Goal: Task Accomplishment & Management: Use online tool/utility

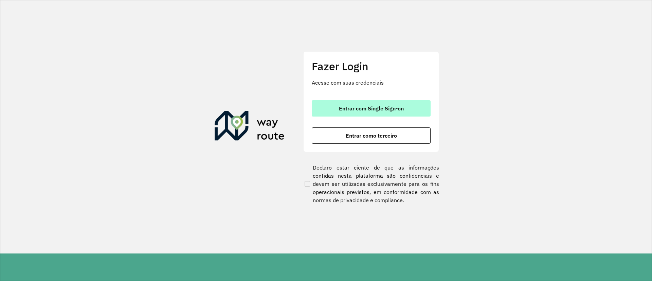
click at [376, 106] on span "Entrar com Single Sign-on" at bounding box center [371, 108] width 65 height 5
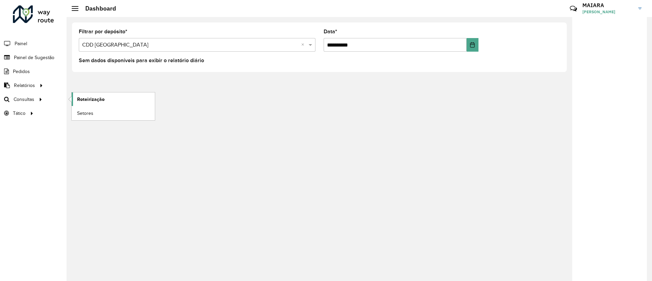
click at [85, 102] on span "Roteirização" at bounding box center [91, 99] width 28 height 7
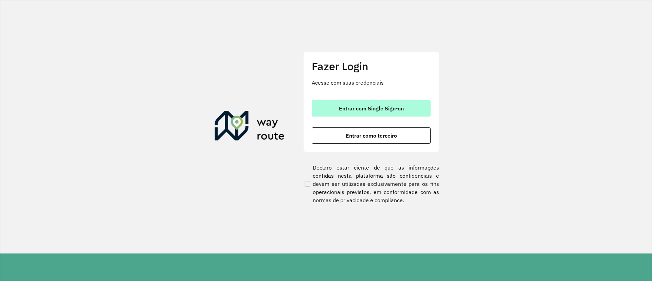
click at [366, 110] on span "Entrar com Single Sign-on" at bounding box center [371, 108] width 65 height 5
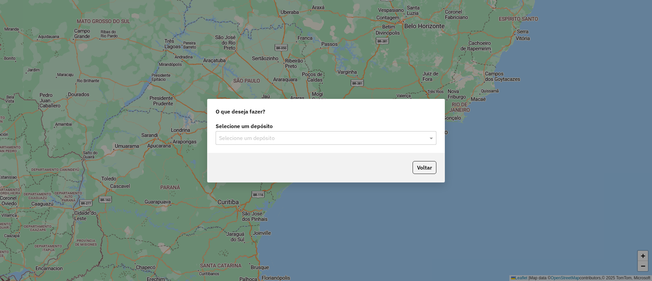
click at [290, 139] on input "text" at bounding box center [319, 138] width 200 height 8
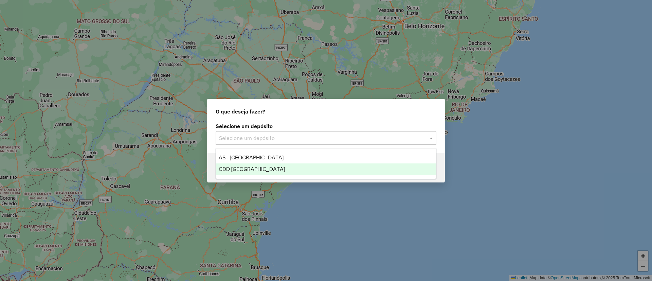
click at [251, 170] on span "CDD [GEOGRAPHIC_DATA]" at bounding box center [252, 169] width 66 height 6
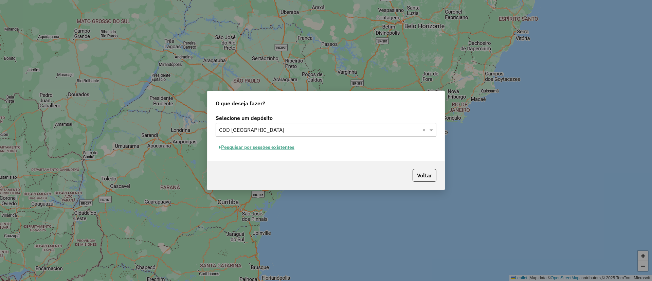
click at [227, 149] on button "Pesquisar por sessões existentes" at bounding box center [257, 147] width 82 height 11
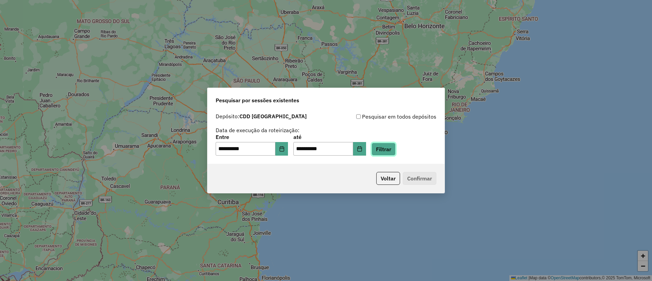
click at [396, 145] on button "Filtrar" at bounding box center [384, 149] width 24 height 13
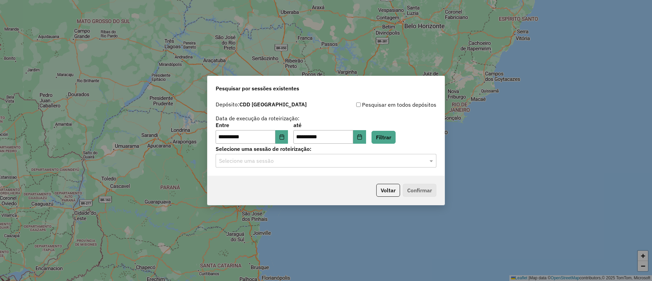
drag, startPoint x: 270, startPoint y: 156, endPoint x: 271, endPoint y: 160, distance: 4.2
click at [271, 158] on div "Selecione uma sessão" at bounding box center [326, 161] width 221 height 14
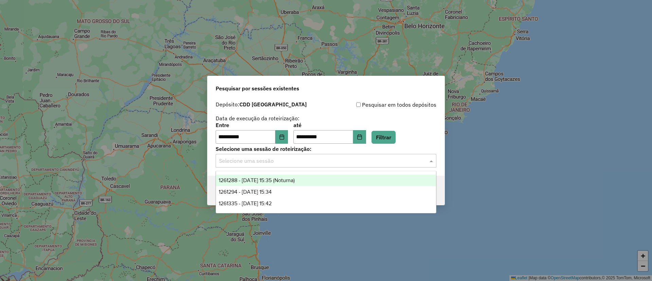
click at [335, 184] on div "1261288 - 08/09/2025 15:35 (Noturna)" at bounding box center [326, 181] width 220 height 12
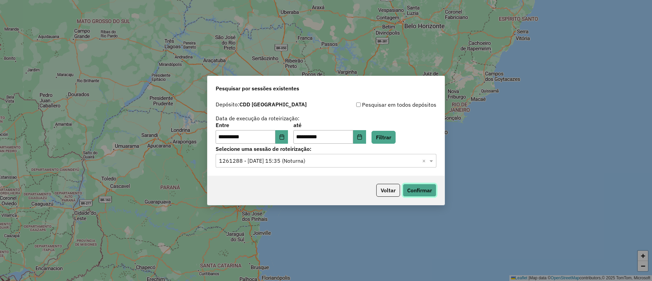
click at [416, 192] on button "Confirmar" at bounding box center [420, 190] width 34 height 13
click at [338, 159] on input "text" at bounding box center [319, 161] width 200 height 8
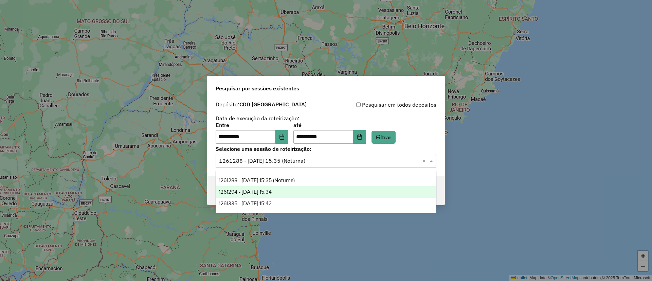
click at [323, 193] on div "1261294 - 08/09/2025 15:34" at bounding box center [326, 192] width 220 height 12
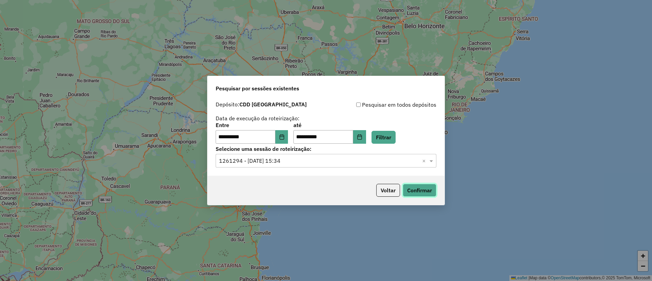
click at [410, 190] on button "Confirmar" at bounding box center [420, 190] width 34 height 13
click at [344, 163] on input "text" at bounding box center [319, 161] width 200 height 8
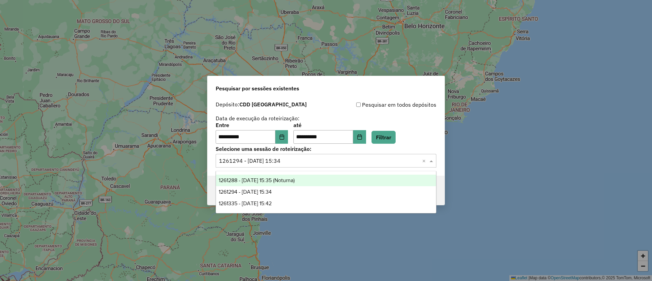
click at [310, 175] on div "1261288 - 08/09/2025 15:35 (Noturna)" at bounding box center [326, 181] width 220 height 12
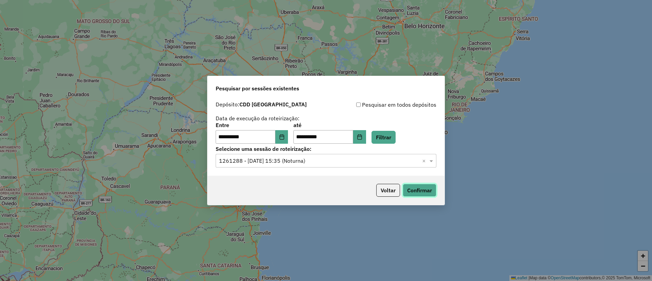
click at [421, 191] on button "Confirmar" at bounding box center [420, 190] width 34 height 13
click at [317, 163] on input "text" at bounding box center [319, 161] width 200 height 8
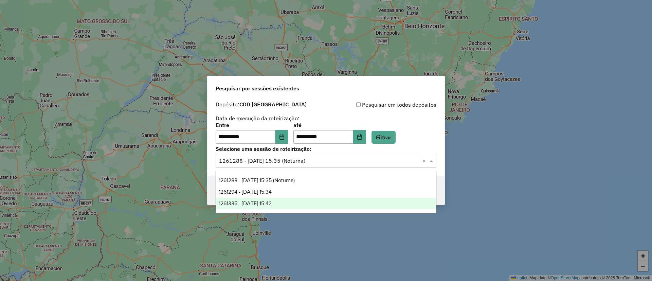
click at [295, 204] on div "1261335 - 08/09/2025 15:42" at bounding box center [326, 204] width 220 height 12
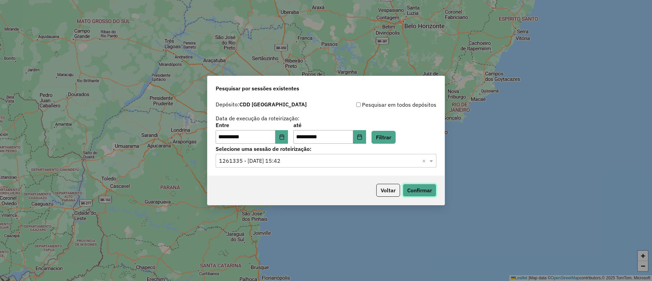
click at [428, 189] on button "Confirmar" at bounding box center [420, 190] width 34 height 13
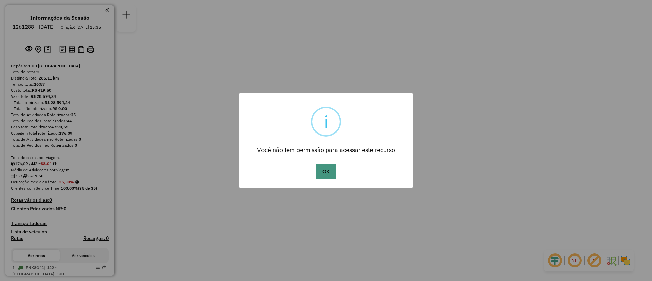
click at [326, 172] on button "OK" at bounding box center [326, 172] width 20 height 16
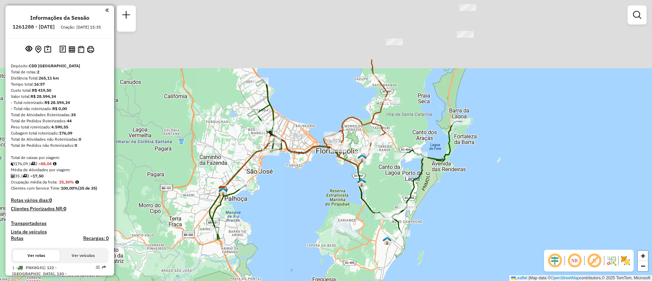
drag, startPoint x: 359, startPoint y: 130, endPoint x: 353, endPoint y: 225, distance: 94.6
click at [353, 225] on div "Janela de atendimento Grade de atendimento Capacidade Transportadoras Veículos …" at bounding box center [326, 140] width 652 height 281
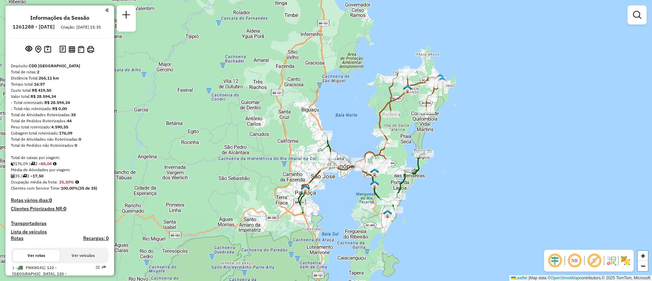
drag, startPoint x: 508, startPoint y: 210, endPoint x: 524, endPoint y: 196, distance: 21.2
click at [524, 196] on div "Janela de atendimento Grade de atendimento Capacidade Transportadoras Veículos …" at bounding box center [326, 140] width 652 height 281
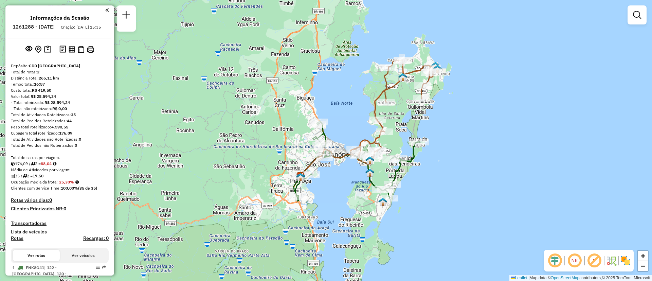
drag, startPoint x: 461, startPoint y: 181, endPoint x: 456, endPoint y: 169, distance: 12.8
click at [456, 169] on div "Janela de atendimento Grade de atendimento Capacidade Transportadoras Veículos …" at bounding box center [326, 140] width 652 height 281
select select "**********"
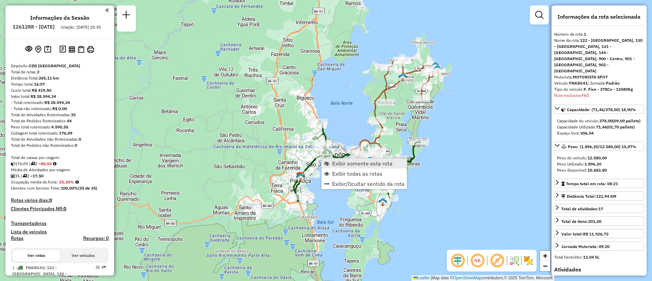
scroll to position [118, 0]
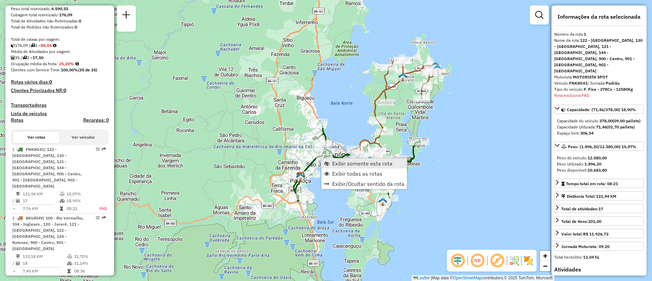
click at [346, 162] on span "Exibir somente esta rota" at bounding box center [362, 163] width 60 height 5
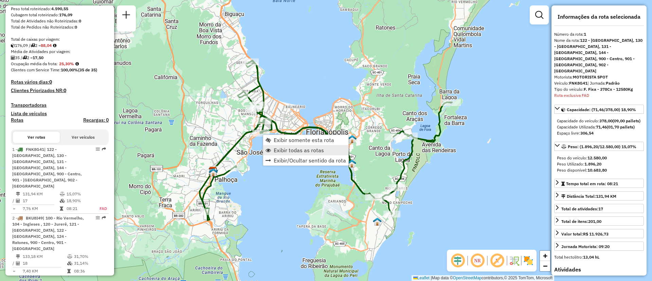
click at [279, 152] on span "Exibir todas as rotas" at bounding box center [299, 149] width 50 height 5
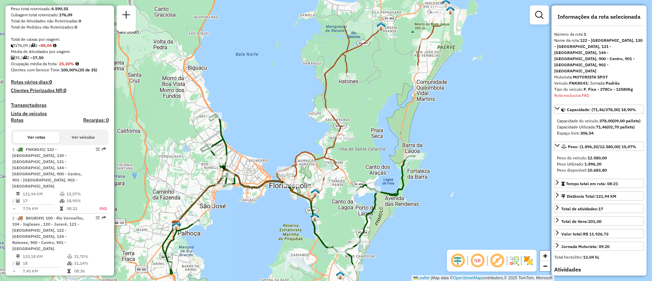
drag, startPoint x: 384, startPoint y: 142, endPoint x: 347, endPoint y: 196, distance: 65.2
click at [347, 196] on div "Janela de atendimento Grade de atendimento Capacidade Transportadoras Veículos …" at bounding box center [326, 140] width 652 height 281
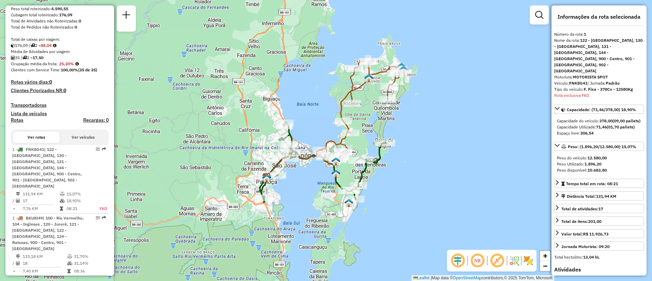
drag, startPoint x: 435, startPoint y: 207, endPoint x: 440, endPoint y: 175, distance: 33.1
click at [440, 175] on div "Janela de atendimento Grade de atendimento Capacidade Transportadoras Veículos …" at bounding box center [326, 140] width 652 height 281
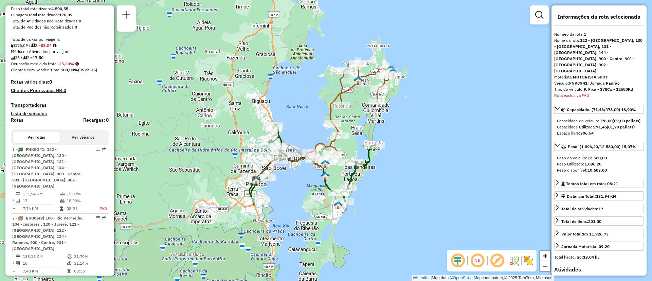
drag, startPoint x: 395, startPoint y: 148, endPoint x: 384, endPoint y: 151, distance: 10.8
click at [384, 151] on div "Janela de atendimento Grade de atendimento Capacidade Transportadoras Veículos …" at bounding box center [326, 140] width 652 height 281
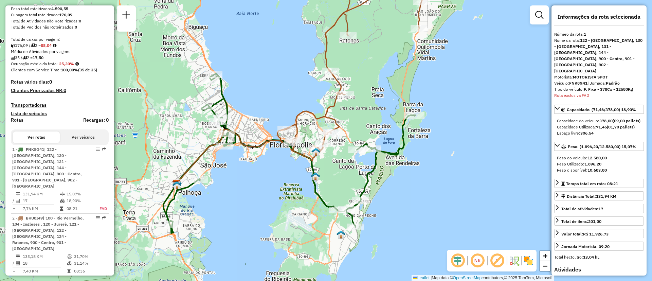
drag, startPoint x: 360, startPoint y: 173, endPoint x: 409, endPoint y: 148, distance: 54.7
click at [409, 148] on div "Janela de atendimento Grade de atendimento Capacidade Transportadoras Veículos …" at bounding box center [326, 140] width 652 height 281
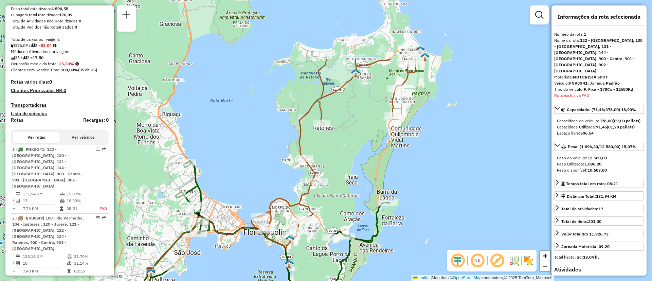
drag, startPoint x: 404, startPoint y: 98, endPoint x: 378, endPoint y: 185, distance: 91.2
click at [378, 185] on div "Janela de atendimento Grade de atendimento Capacidade Transportadoras Veículos …" at bounding box center [326, 140] width 652 height 281
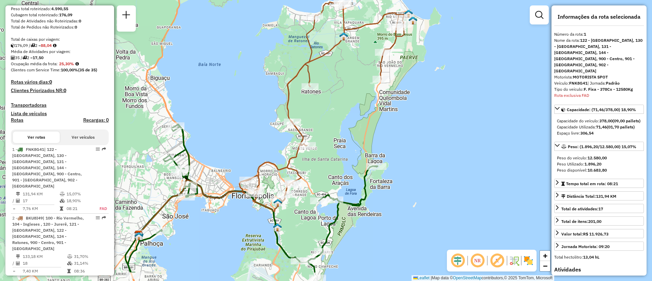
drag, startPoint x: 352, startPoint y: 191, endPoint x: 332, endPoint y: 129, distance: 65.9
click at [332, 129] on div "Janela de atendimento Grade de atendimento Capacidade Transportadoras Veículos …" at bounding box center [326, 140] width 652 height 281
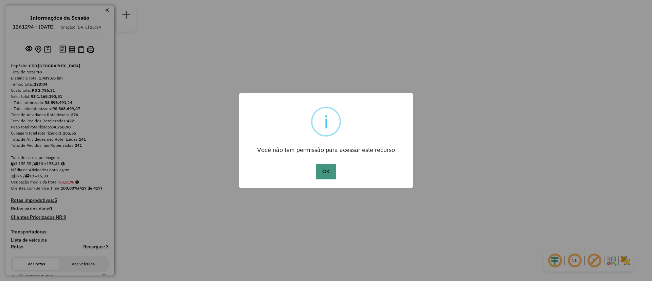
click at [322, 172] on button "OK" at bounding box center [326, 172] width 20 height 16
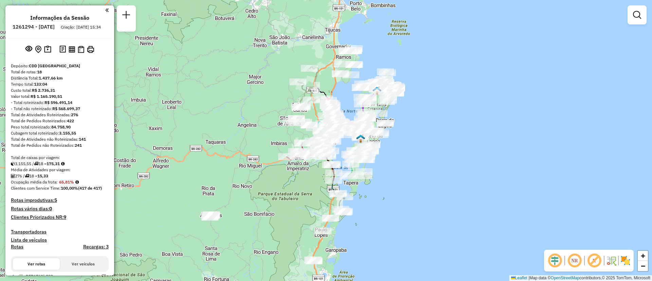
click at [575, 260] on em at bounding box center [575, 260] width 16 height 16
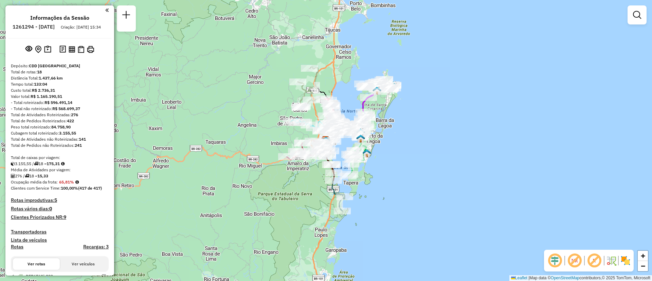
click at [577, 264] on em at bounding box center [575, 260] width 16 height 16
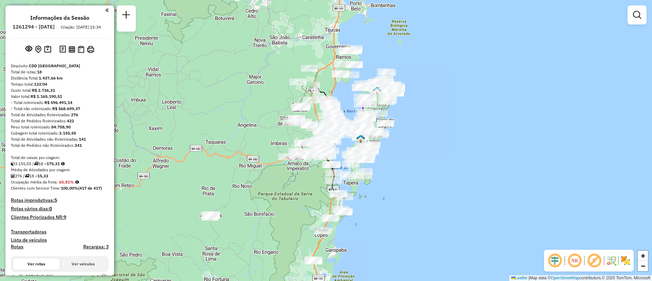
click at [577, 264] on em at bounding box center [575, 260] width 16 height 16
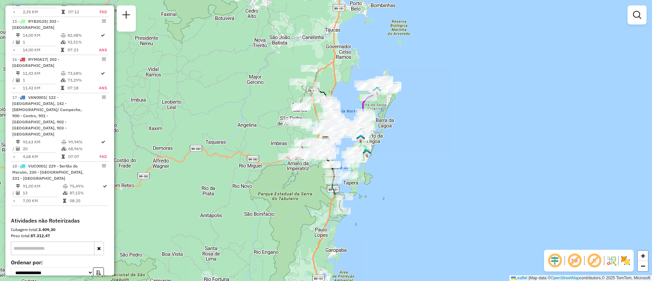
scroll to position [847, 0]
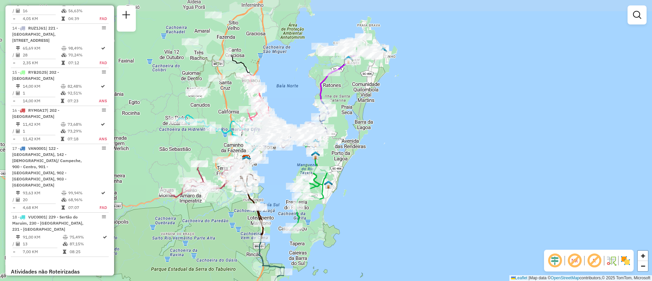
drag, startPoint x: 392, startPoint y: 142, endPoint x: 368, endPoint y: 225, distance: 86.4
click at [368, 225] on div "Janela de atendimento Grade de atendimento Capacidade Transportadoras Veículos …" at bounding box center [326, 140] width 652 height 281
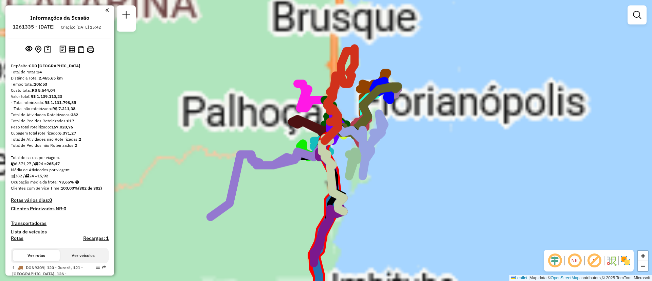
click at [484, 130] on hb-app "Aguarde... Pop-up bloqueado! Seu navegador bloqueou automáticamente a abertura …" at bounding box center [326, 140] width 652 height 281
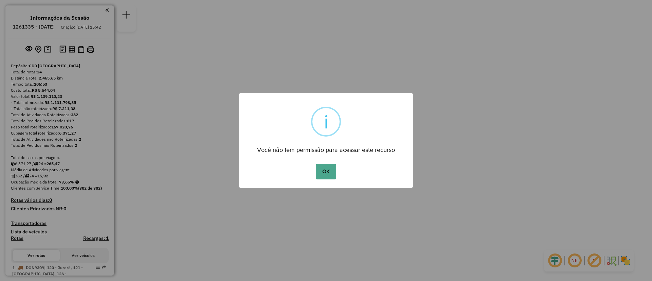
click at [316, 164] on button "OK" at bounding box center [326, 172] width 20 height 16
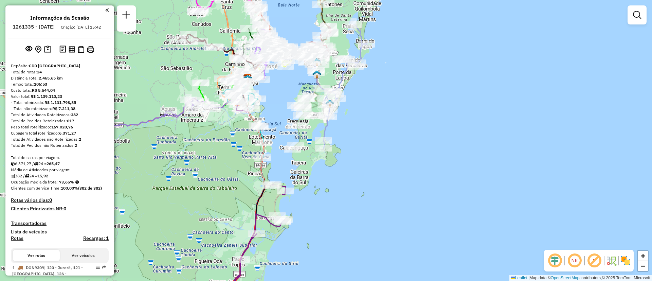
drag, startPoint x: 381, startPoint y: 163, endPoint x: 451, endPoint y: 226, distance: 93.8
click at [448, 239] on div "Janela de atendimento Grade de atendimento Capacidade Transportadoras Veículos …" at bounding box center [326, 140] width 652 height 281
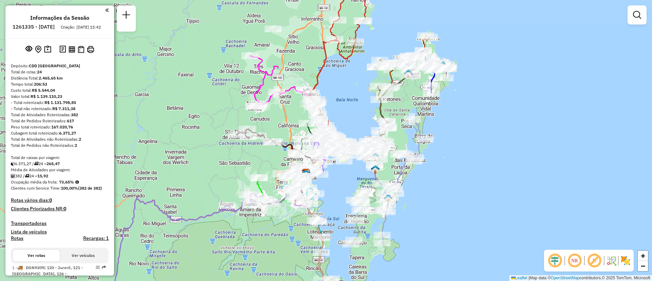
drag, startPoint x: 467, startPoint y: 163, endPoint x: 441, endPoint y: 145, distance: 31.3
click at [439, 182] on div "Janela de atendimento Grade de atendimento Capacidade Transportadoras Veículos …" at bounding box center [326, 140] width 652 height 281
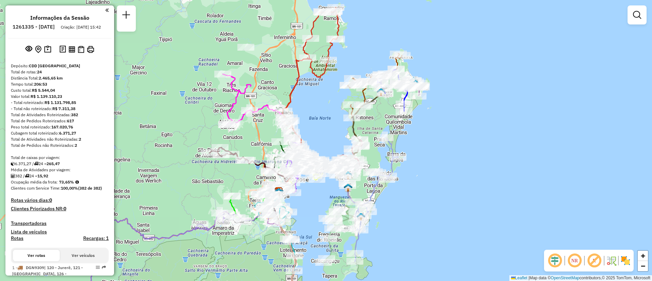
scroll to position [930, 0]
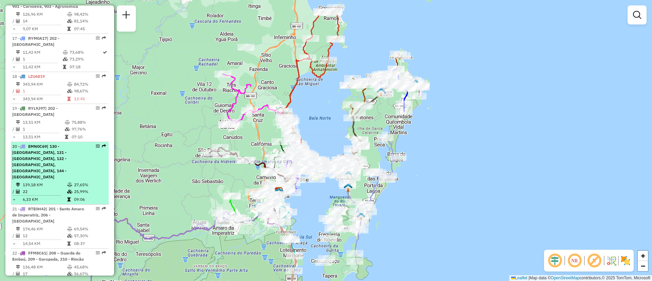
click at [96, 144] on em at bounding box center [98, 146] width 4 height 4
select select "**********"
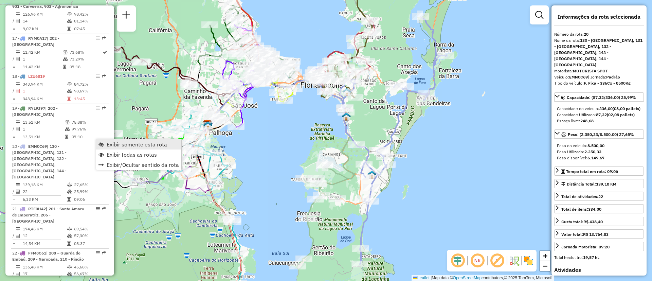
click at [116, 142] on span "Exibir somente esta rota" at bounding box center [137, 144] width 60 height 5
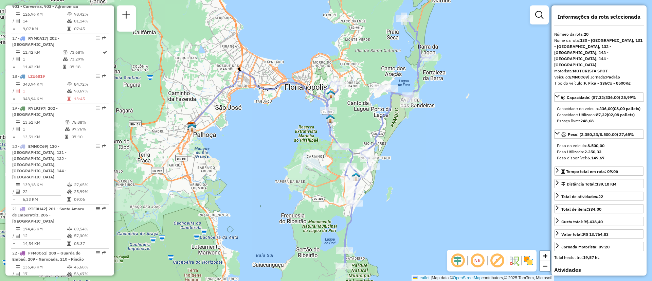
drag, startPoint x: 417, startPoint y: 192, endPoint x: 401, endPoint y: 194, distance: 16.1
click at [401, 194] on div "Janela de atendimento Grade de atendimento Capacidade Transportadoras Veículos …" at bounding box center [326, 140] width 652 height 281
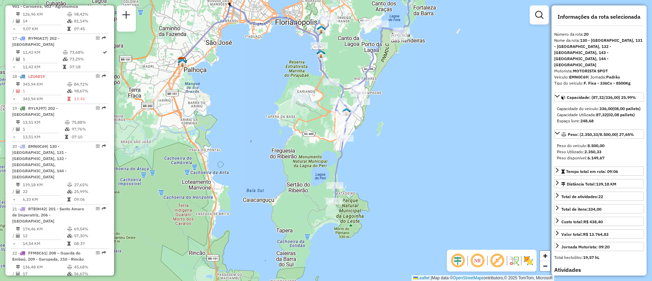
drag, startPoint x: 404, startPoint y: 216, endPoint x: 410, endPoint y: 138, distance: 78.7
click at [410, 138] on div "Janela de atendimento Grade de atendimento Capacidade Transportadoras Veículos …" at bounding box center [326, 140] width 652 height 281
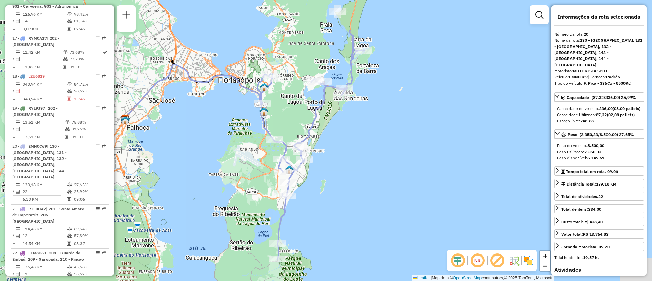
drag, startPoint x: 413, startPoint y: 133, endPoint x: 355, endPoint y: 190, distance: 81.2
click at [355, 190] on div "Janela de atendimento Grade de atendimento Capacidade Transportadoras Veículos …" at bounding box center [326, 140] width 652 height 281
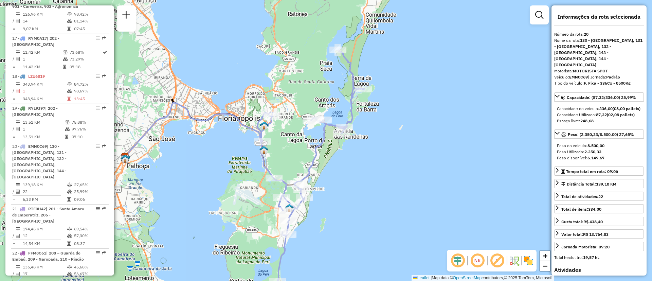
drag, startPoint x: 363, startPoint y: 139, endPoint x: 363, endPoint y: 177, distance: 38.1
click at [363, 177] on div "Janela de atendimento Grade de atendimento Capacidade Transportadoras Veículos …" at bounding box center [326, 140] width 652 height 281
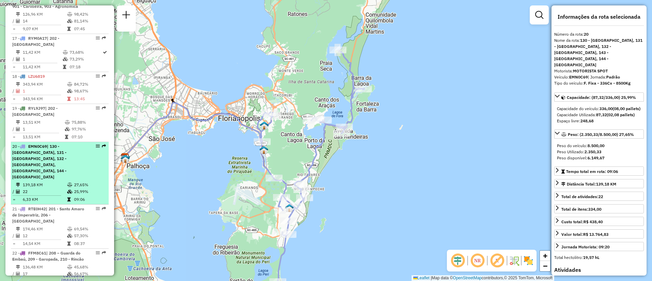
click at [97, 144] on em at bounding box center [98, 146] width 4 height 4
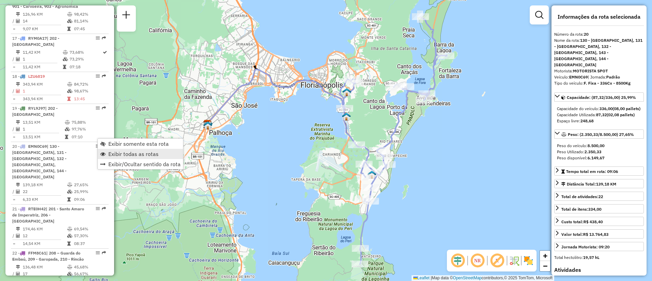
click at [139, 152] on span "Exibir todas as rotas" at bounding box center [133, 153] width 50 height 5
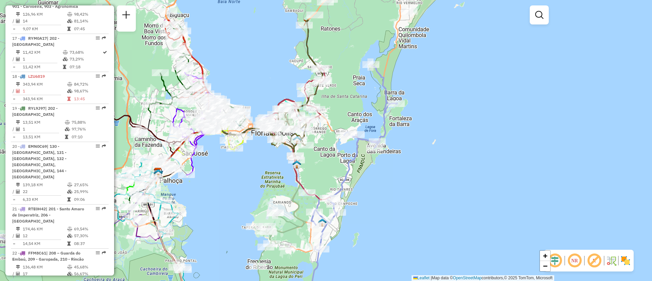
drag, startPoint x: 434, startPoint y: 155, endPoint x: 376, endPoint y: 209, distance: 79.1
click at [376, 209] on div "Janela de atendimento Grade de atendimento Capacidade Transportadoras Veículos …" at bounding box center [326, 140] width 652 height 281
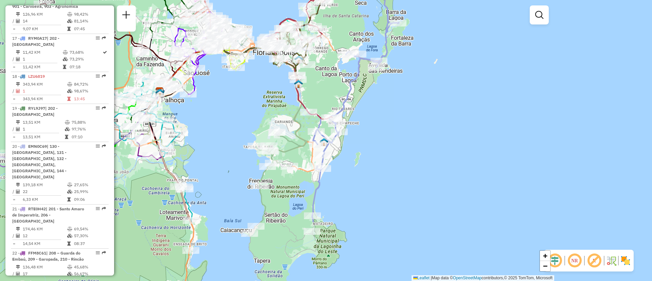
drag, startPoint x: 367, startPoint y: 234, endPoint x: 376, endPoint y: 147, distance: 87.9
click at [376, 147] on div "Janela de atendimento Grade de atendimento Capacidade Transportadoras Veículos …" at bounding box center [326, 140] width 652 height 281
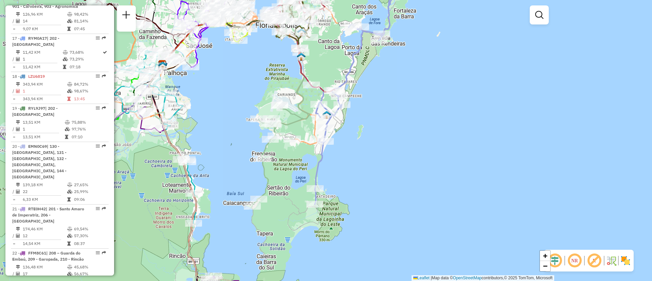
drag, startPoint x: 377, startPoint y: 184, endPoint x: 379, endPoint y: 171, distance: 13.1
click at [379, 171] on div "Janela de atendimento Grade de atendimento Capacidade Transportadoras Veículos …" at bounding box center [326, 140] width 652 height 281
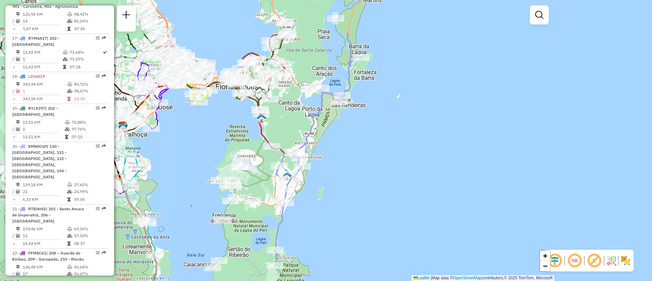
drag, startPoint x: 382, startPoint y: 166, endPoint x: 338, endPoint y: 234, distance: 81.1
click at [338, 234] on div "Janela de atendimento Grade de atendimento Capacidade Transportadoras Veículos …" at bounding box center [326, 140] width 652 height 281
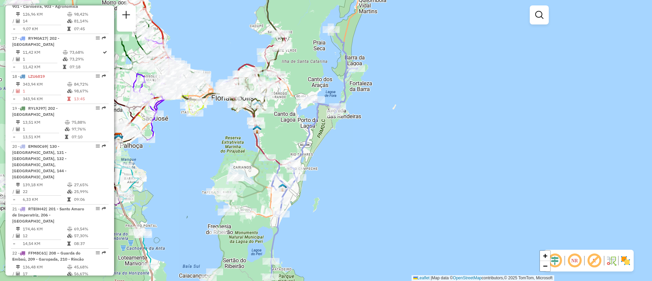
drag, startPoint x: 390, startPoint y: 153, endPoint x: 391, endPoint y: 159, distance: 6.5
click at [391, 159] on div "Janela de atendimento Grade de atendimento Capacidade Transportadoras Veículos …" at bounding box center [326, 140] width 652 height 281
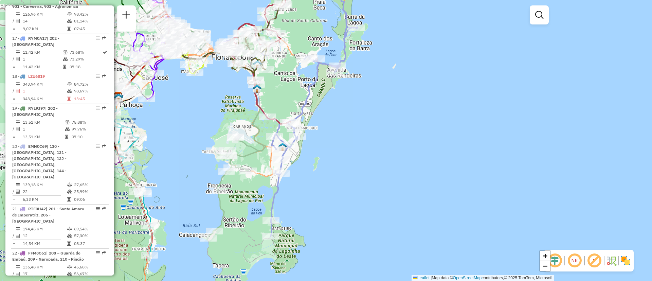
drag, startPoint x: 314, startPoint y: 182, endPoint x: 314, endPoint y: 165, distance: 16.6
click at [314, 163] on div "Janela de atendimento Grade de atendimento Capacidade Transportadoras Veículos …" at bounding box center [326, 140] width 652 height 281
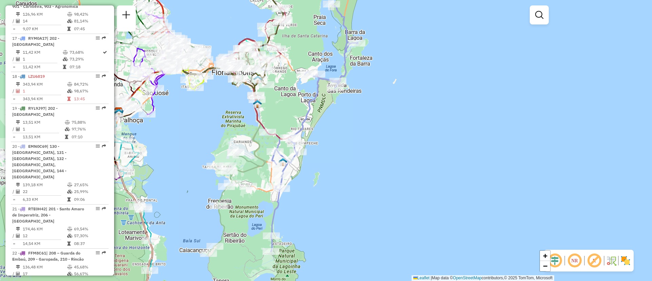
drag, startPoint x: 324, startPoint y: 190, endPoint x: 326, endPoint y: 204, distance: 14.0
click at [324, 206] on div "Janela de atendimento Grade de atendimento Capacidade Transportadoras Veículos …" at bounding box center [326, 140] width 652 height 281
click at [542, 18] on em at bounding box center [540, 15] width 8 height 8
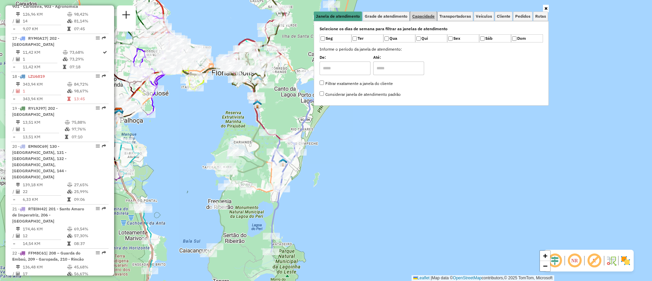
click at [426, 17] on span "Capacidade" at bounding box center [424, 16] width 22 height 4
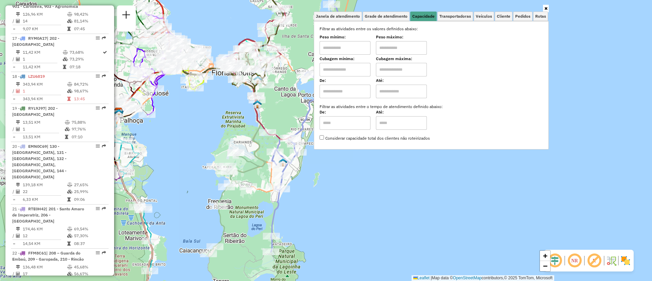
click at [361, 70] on input "text" at bounding box center [345, 70] width 51 height 14
type input "****"
click at [398, 63] on input "text" at bounding box center [401, 70] width 51 height 14
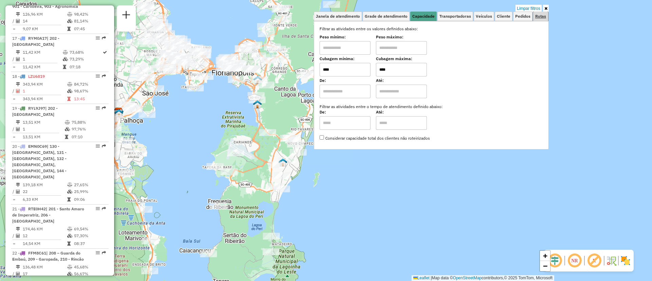
click at [547, 12] on link "Rotas" at bounding box center [540, 17] width 15 height 10
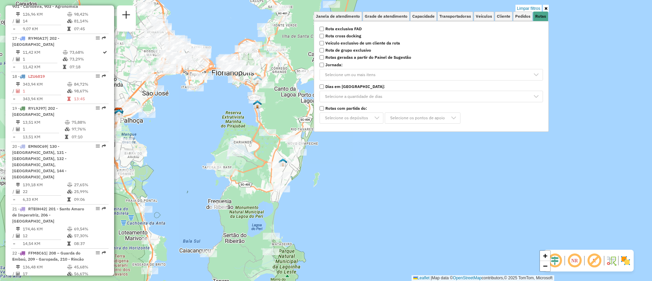
click at [547, 7] on icon at bounding box center [546, 8] width 3 height 4
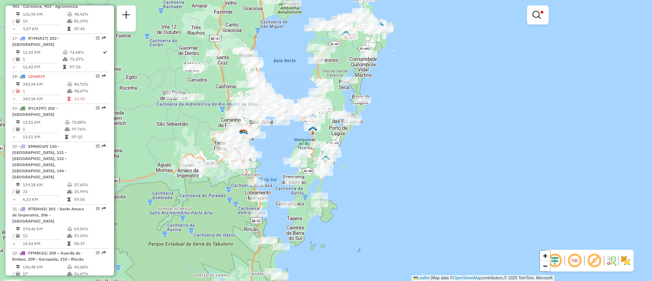
drag, startPoint x: 407, startPoint y: 102, endPoint x: 402, endPoint y: 124, distance: 23.3
click at [402, 124] on div "Limpar filtros Janela de atendimento Grade de atendimento Capacidade Transporta…" at bounding box center [326, 140] width 652 height 281
click at [542, 15] on link at bounding box center [538, 15] width 16 height 14
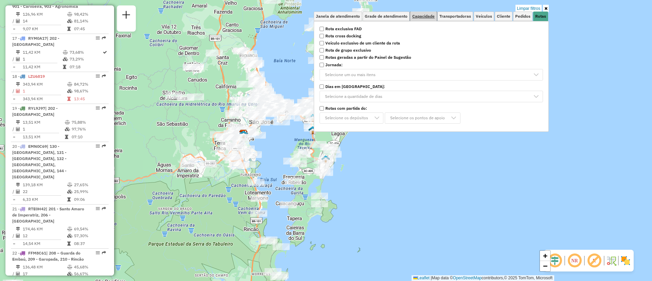
click at [427, 16] on span "Capacidade" at bounding box center [424, 16] width 22 height 4
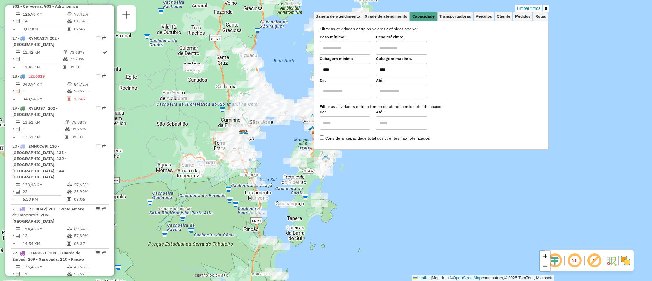
drag, startPoint x: 368, startPoint y: 66, endPoint x: 338, endPoint y: 64, distance: 29.7
click at [341, 65] on div "Cubagem mínima: **** Cubagem máxima: ****" at bounding box center [432, 66] width 224 height 19
type input "****"
drag, startPoint x: 357, startPoint y: 74, endPoint x: 296, endPoint y: 58, distance: 62.5
click at [284, 59] on div "Limpar filtros Janela de atendimento Grade de atendimento Capacidade Transporta…" at bounding box center [326, 140] width 652 height 281
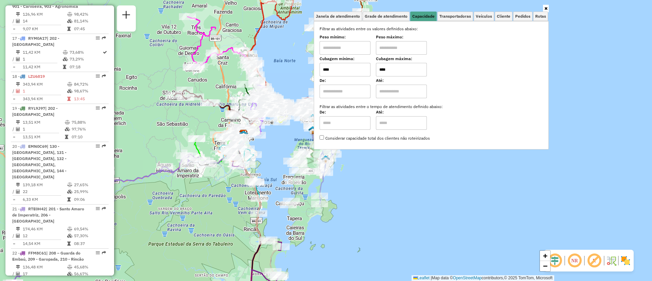
type input "****"
click at [548, 11] on link at bounding box center [546, 8] width 6 height 7
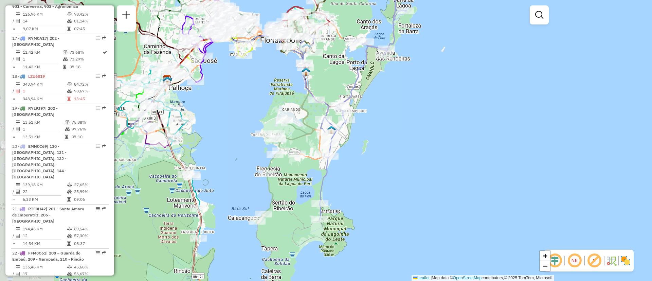
drag, startPoint x: 338, startPoint y: 157, endPoint x: 415, endPoint y: 117, distance: 87.1
click at [415, 117] on div "Janela de atendimento Grade de atendimento Capacidade Transportadoras Veículos …" at bounding box center [326, 140] width 652 height 281
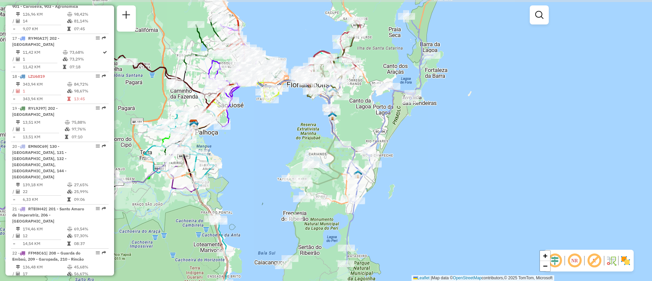
drag, startPoint x: 416, startPoint y: 107, endPoint x: 440, endPoint y: 155, distance: 53.6
click at [440, 155] on div "Janela de atendimento Grade de atendimento Capacidade Transportadoras Veículos …" at bounding box center [326, 140] width 652 height 281
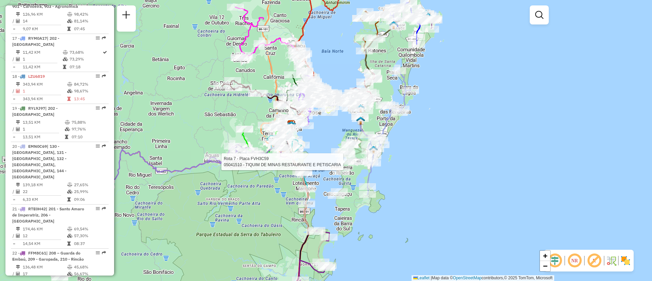
select select "**********"
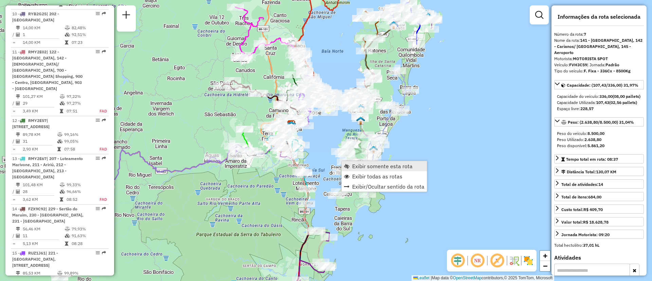
scroll to position [498, 0]
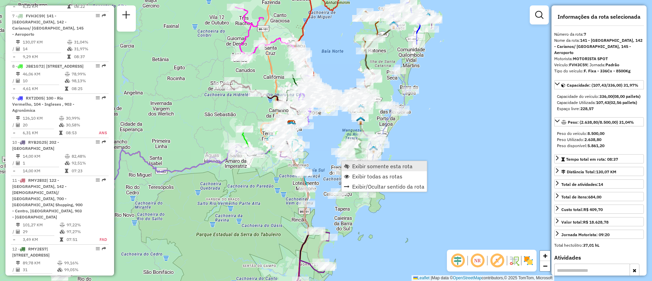
click at [357, 163] on span "Exibir somente esta rota" at bounding box center [382, 165] width 60 height 5
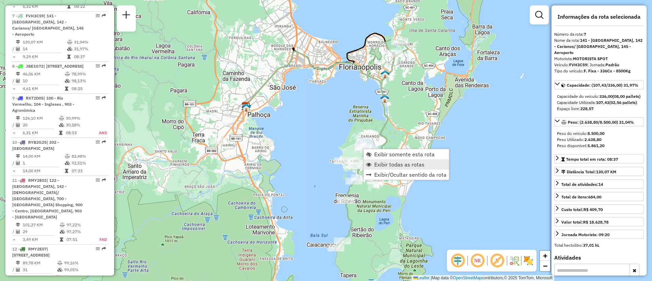
click at [398, 162] on span "Exibir todas as rotas" at bounding box center [399, 164] width 50 height 5
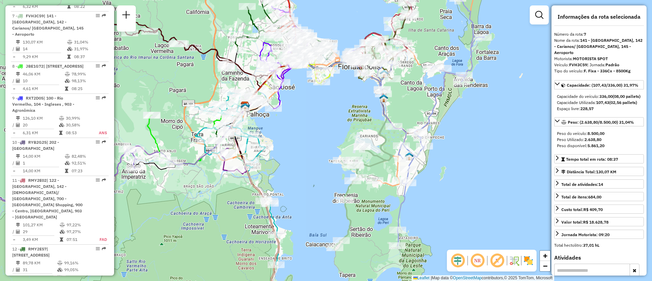
click at [467, 161] on div "Janela de atendimento Grade de atendimento Capacidade Transportadoras Veículos …" at bounding box center [326, 140] width 652 height 281
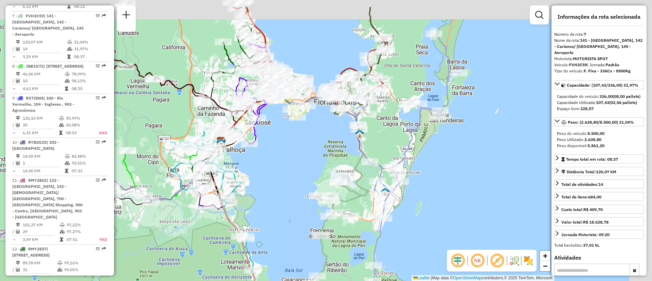
drag, startPoint x: 485, startPoint y: 126, endPoint x: 424, endPoint y: 168, distance: 74.4
click at [424, 198] on div "Janela de atendimento Grade de atendimento Capacidade Transportadoras Veículos …" at bounding box center [326, 140] width 652 height 281
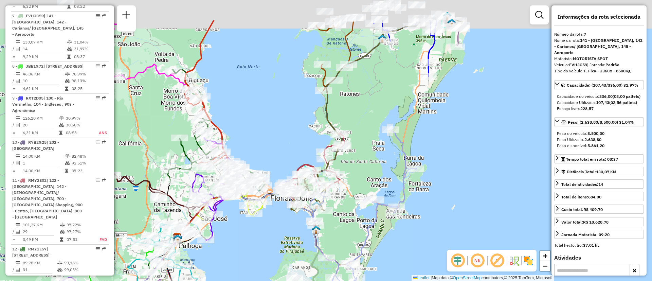
drag, startPoint x: 427, startPoint y: 174, endPoint x: 423, endPoint y: 189, distance: 15.8
click at [423, 189] on div "Janela de atendimento Grade de atendimento Capacidade Transportadoras Veículos …" at bounding box center [326, 140] width 652 height 281
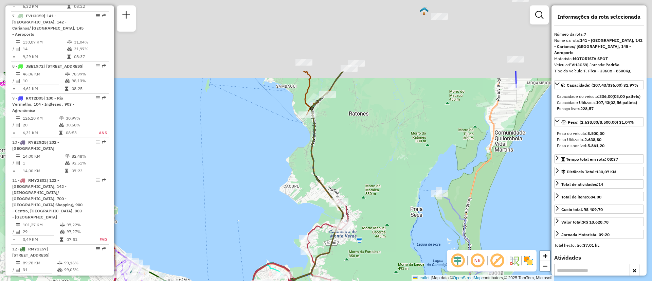
drag, startPoint x: 350, startPoint y: 73, endPoint x: 352, endPoint y: 185, distance: 112.5
click at [352, 185] on div "Janela de atendimento Grade de atendimento Capacidade Transportadoras Veículos …" at bounding box center [326, 140] width 652 height 281
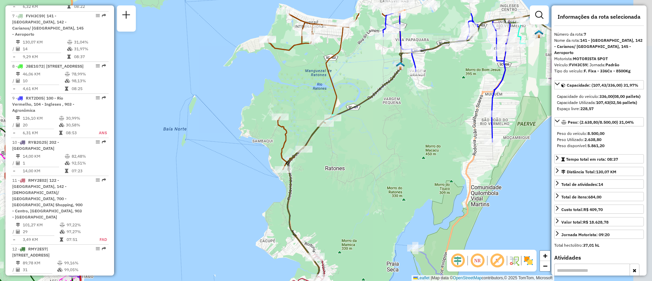
drag, startPoint x: 371, startPoint y: 126, endPoint x: 348, endPoint y: 170, distance: 50.0
click at [348, 170] on div "Janela de atendimento Grade de atendimento Capacidade Transportadoras Veículos …" at bounding box center [326, 140] width 652 height 281
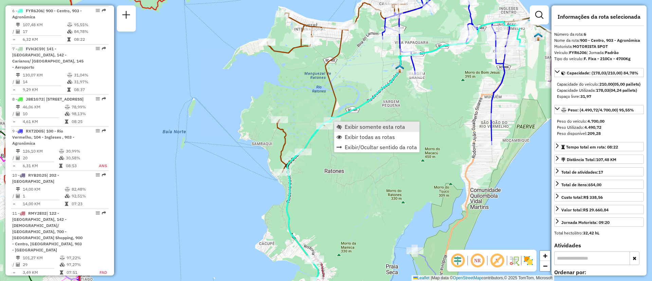
scroll to position [460, 0]
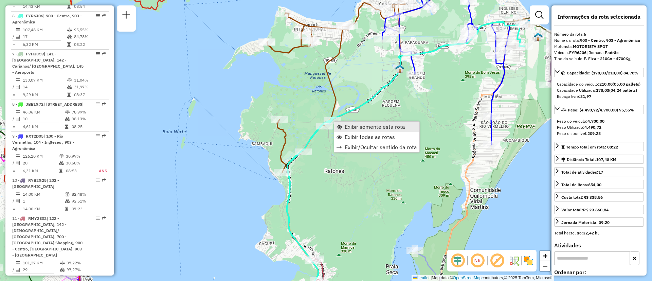
click at [345, 126] on link "Exibir somente esta rota" at bounding box center [376, 127] width 85 height 10
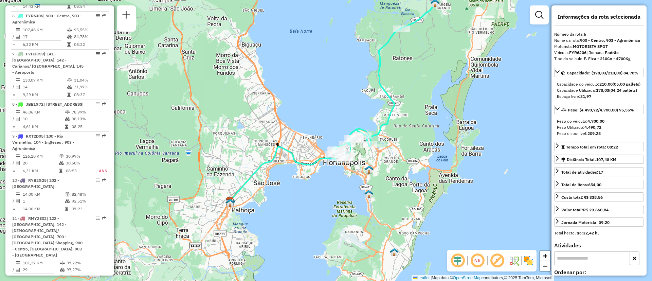
drag, startPoint x: 419, startPoint y: 165, endPoint x: 456, endPoint y: 117, distance: 61.1
click at [456, 117] on div "Janela de atendimento Grade de atendimento Capacidade Transportadoras Veículos …" at bounding box center [326, 140] width 652 height 281
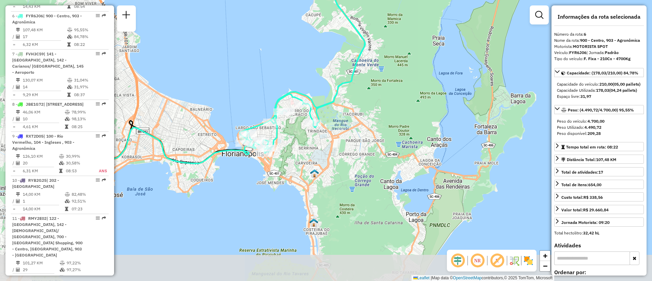
drag, startPoint x: 397, startPoint y: 181, endPoint x: 412, endPoint y: 140, distance: 43.2
click at [412, 140] on div "Janela de atendimento Grade de atendimento Capacidade Transportadoras Veículos …" at bounding box center [326, 140] width 652 height 281
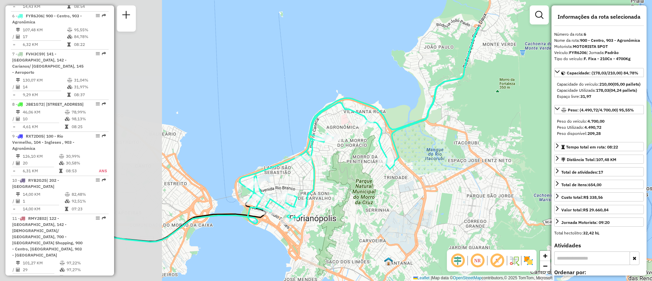
drag, startPoint x: 261, startPoint y: 122, endPoint x: 432, endPoint y: 177, distance: 180.2
click at [432, 177] on div "Janela de atendimento Grade de atendimento Capacidade Transportadoras Veículos …" at bounding box center [326, 140] width 652 height 281
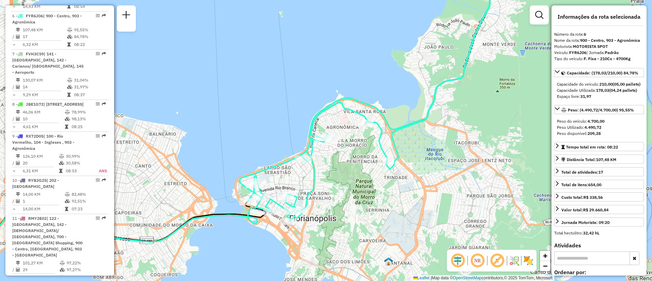
drag, startPoint x: 403, startPoint y: 185, endPoint x: 383, endPoint y: 195, distance: 22.0
click at [384, 194] on div "Rota 6 - Placa FYR6J06 05036931 - CAC BAR E LANCHONETE Janela de atendimento Gr…" at bounding box center [326, 140] width 652 height 281
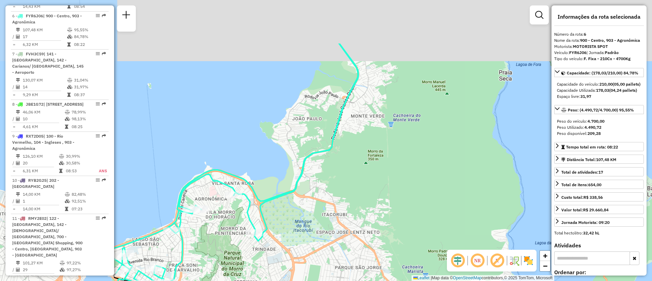
drag, startPoint x: 418, startPoint y: 141, endPoint x: 381, endPoint y: 214, distance: 82.4
click at [381, 213] on div "Janela de atendimento Grade de atendimento Capacidade Transportadoras Veículos …" at bounding box center [326, 140] width 652 height 281
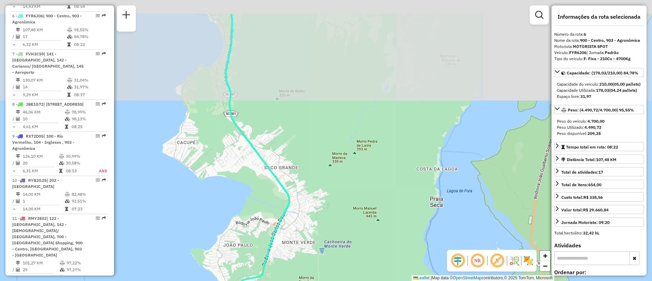
drag, startPoint x: 395, startPoint y: 156, endPoint x: 369, endPoint y: 191, distance: 43.6
click at [365, 203] on div "Janela de atendimento Grade de atendimento Capacidade Transportadoras Veículos …" at bounding box center [326, 140] width 652 height 281
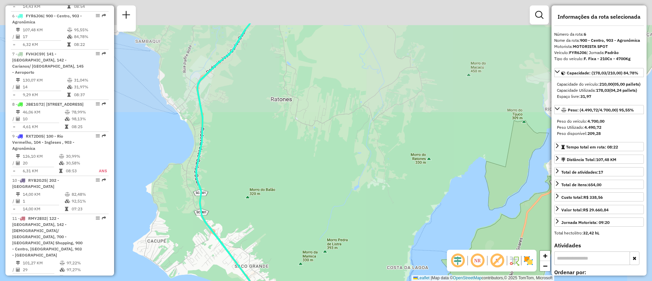
drag, startPoint x: 400, startPoint y: 128, endPoint x: 402, endPoint y: 207, distance: 79.2
click at [401, 218] on div "Janela de atendimento Grade de atendimento Capacidade Transportadoras Veículos …" at bounding box center [326, 140] width 652 height 281
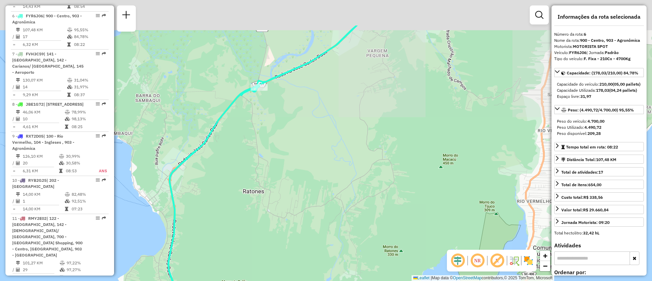
drag, startPoint x: 425, startPoint y: 151, endPoint x: 397, endPoint y: 204, distance: 60.5
click at [397, 204] on div "Janela de atendimento Grade de atendimento Capacidade Transportadoras Veículos …" at bounding box center [326, 140] width 652 height 281
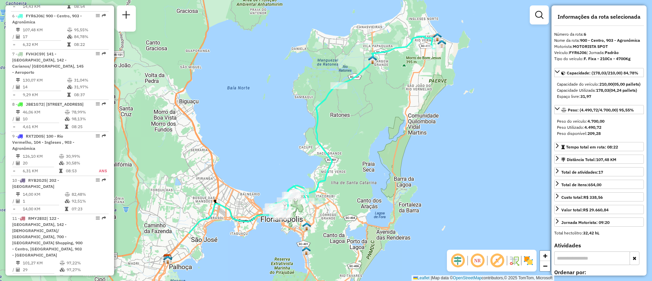
drag, startPoint x: 390, startPoint y: 212, endPoint x: 362, endPoint y: 137, distance: 80.3
click at [362, 137] on div "Janela de atendimento Grade de atendimento Capacidade Transportadoras Veículos …" at bounding box center [326, 140] width 652 height 281
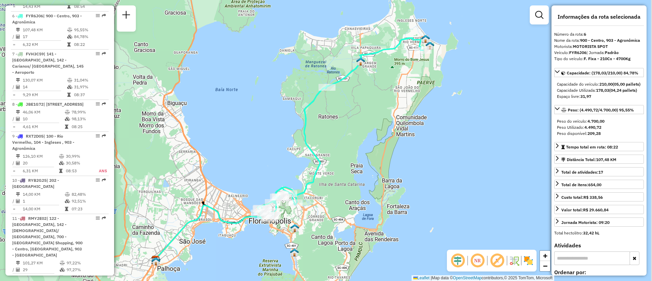
drag, startPoint x: 403, startPoint y: 146, endPoint x: 392, endPoint y: 148, distance: 10.7
click at [392, 148] on div "Janela de atendimento Grade de atendimento Capacidade Transportadoras Veículos …" at bounding box center [326, 140] width 652 height 281
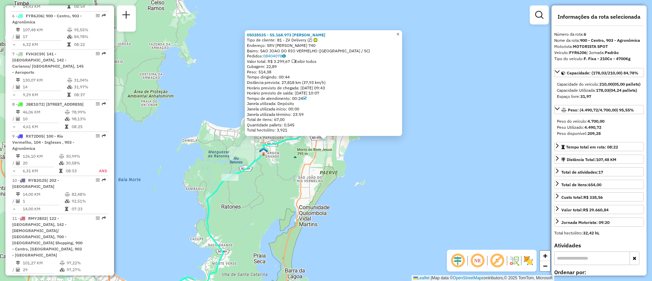
click at [400, 33] on span "×" at bounding box center [398, 34] width 3 height 6
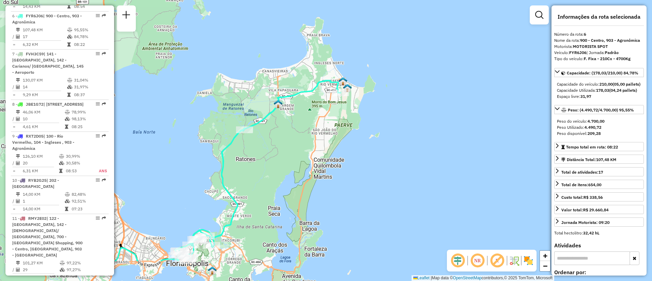
drag, startPoint x: 302, startPoint y: 160, endPoint x: 313, endPoint y: 127, distance: 34.4
click at [313, 127] on div "Janela de atendimento Grade de atendimento Capacidade Transportadoras Veículos …" at bounding box center [326, 140] width 652 height 281
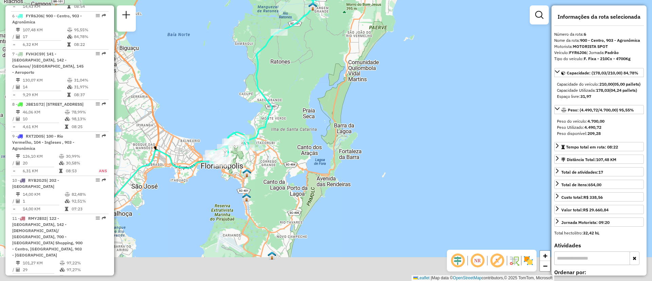
drag, startPoint x: 278, startPoint y: 198, endPoint x: 304, endPoint y: 125, distance: 77.8
click at [304, 125] on div "Janela de atendimento Grade de atendimento Capacidade Transportadoras Veículos …" at bounding box center [326, 140] width 652 height 281
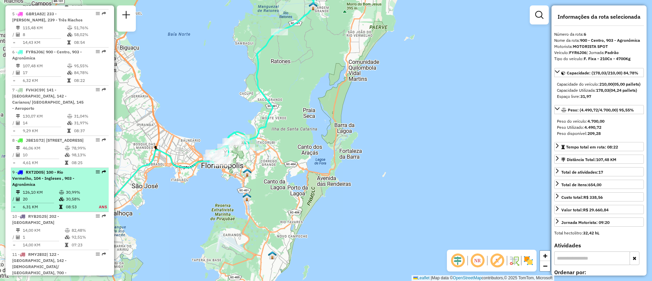
scroll to position [409, 0]
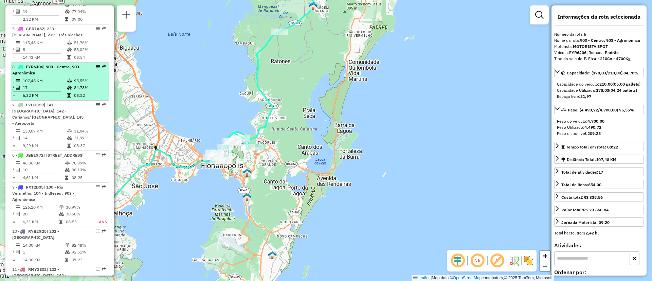
click at [93, 64] on div "6 - FYR6J06 | 900 - Centro, 903 - Agronômica" at bounding box center [59, 70] width 95 height 12
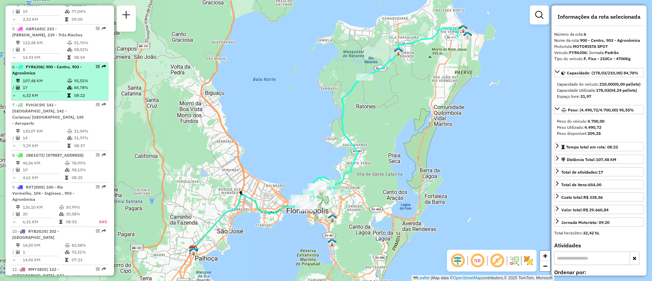
drag, startPoint x: 93, startPoint y: 62, endPoint x: 67, endPoint y: 60, distance: 26.2
click at [67, 64] on span "| 900 - Centro, 903 - Agronômica" at bounding box center [47, 69] width 70 height 11
click at [96, 65] on em at bounding box center [98, 67] width 4 height 4
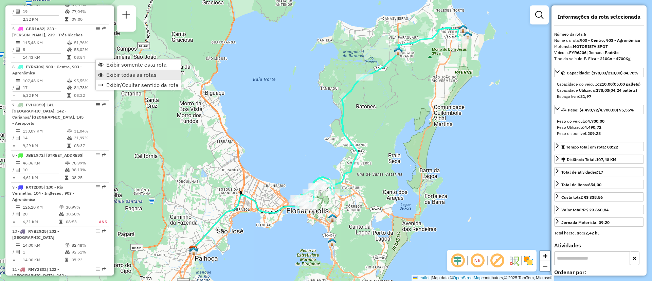
click at [133, 77] on span "Exibir todas as rotas" at bounding box center [131, 74] width 50 height 5
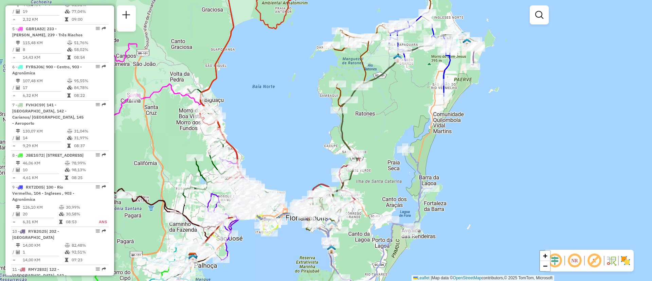
drag, startPoint x: 406, startPoint y: 159, endPoint x: 401, endPoint y: 172, distance: 13.3
click at [401, 172] on div "Janela de atendimento Grade de atendimento Capacidade Transportadoras Veículos …" at bounding box center [326, 140] width 652 height 281
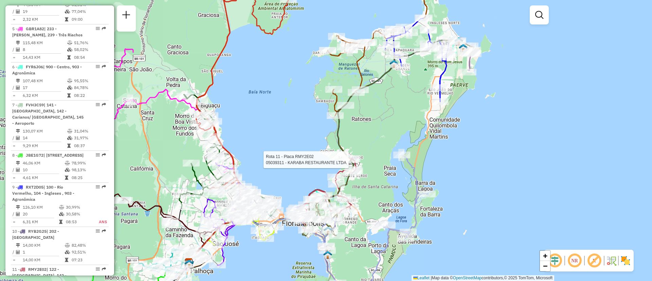
select select "**********"
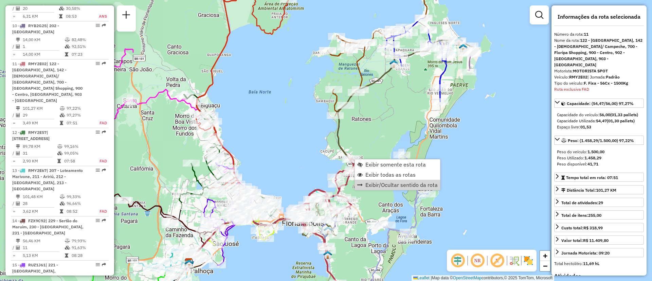
scroll to position [670, 0]
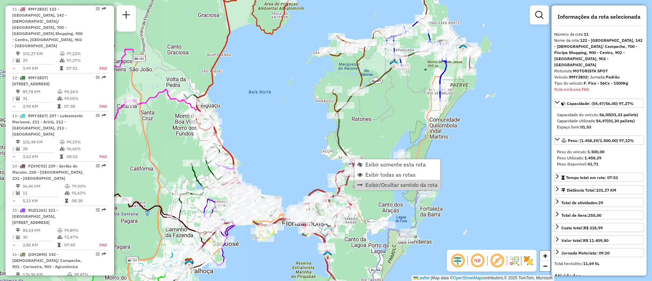
click at [384, 211] on div "Janela de atendimento Grade de atendimento Capacidade Transportadoras Veículos …" at bounding box center [326, 140] width 652 height 281
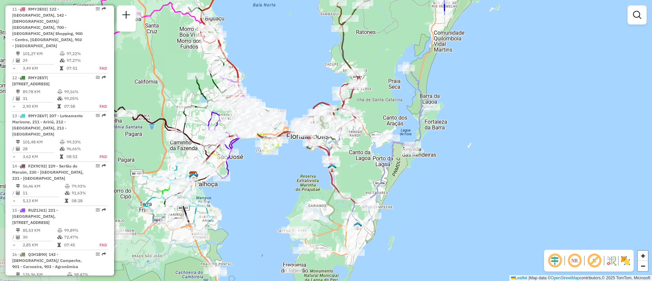
drag, startPoint x: 384, startPoint y: 212, endPoint x: 388, endPoint y: 126, distance: 86.8
click at [388, 126] on div "Janela de atendimento Grade de atendimento Capacidade Transportadoras Veículos …" at bounding box center [326, 140] width 652 height 281
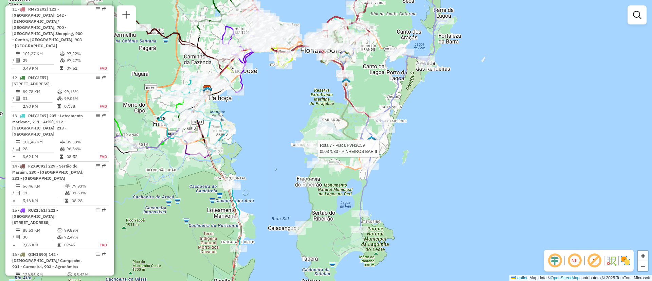
select select "**********"
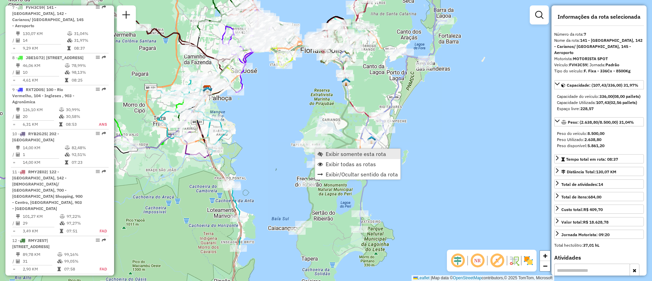
scroll to position [498, 0]
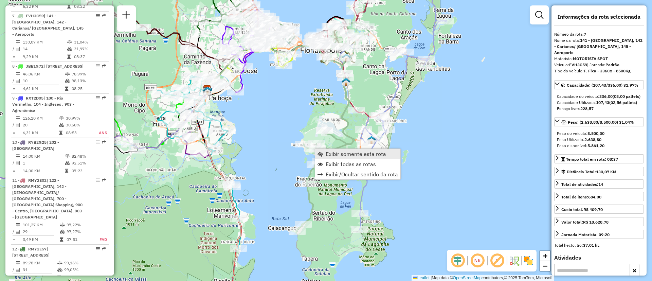
click at [334, 156] on span "Exibir somente esta rota" at bounding box center [356, 153] width 60 height 5
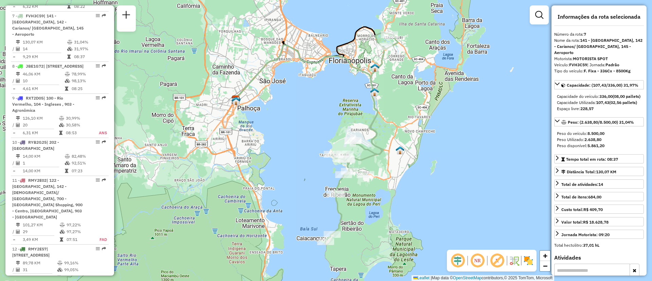
drag, startPoint x: 374, startPoint y: 219, endPoint x: 364, endPoint y: 213, distance: 11.9
click at [364, 213] on div "Janela de atendimento Grade de atendimento Capacidade Transportadoras Veículos …" at bounding box center [326, 140] width 652 height 281
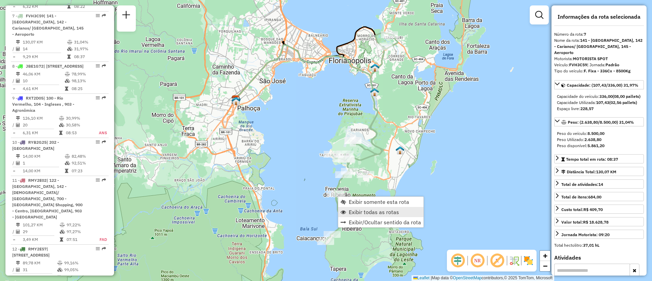
click at [374, 214] on span "Exibir todas as rotas" at bounding box center [374, 211] width 50 height 5
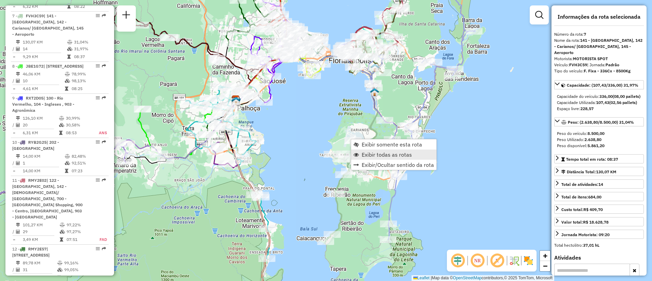
click at [399, 155] on span "Exibir todas as rotas" at bounding box center [387, 154] width 50 height 5
drag, startPoint x: 367, startPoint y: 143, endPoint x: 373, endPoint y: 143, distance: 6.5
click at [367, 143] on span "Exibir somente esta rota" at bounding box center [393, 143] width 60 height 5
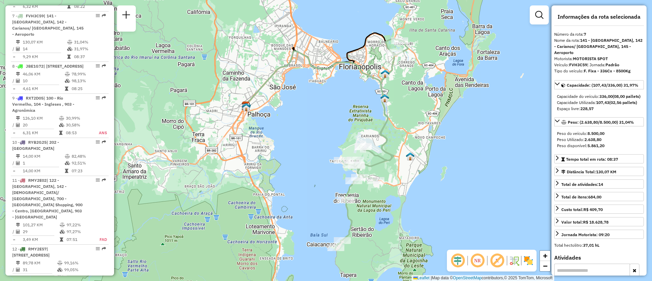
scroll to position [134, 0]
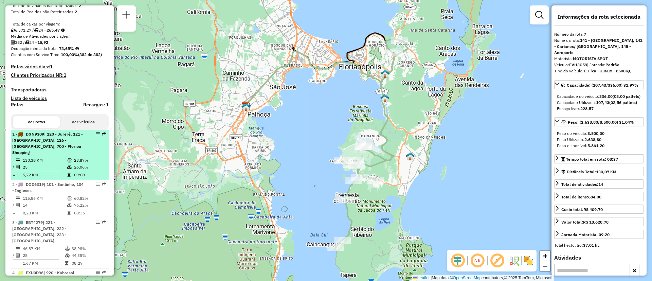
click at [68, 146] on span "| 120 - Jurerê, 121 - [GEOGRAPHIC_DATA], 126 - [GEOGRAPHIC_DATA], 700 - Floripa…" at bounding box center [47, 142] width 71 height 23
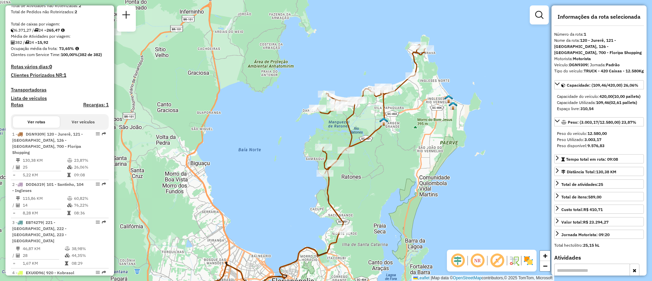
drag, startPoint x: 444, startPoint y: 130, endPoint x: 419, endPoint y: 174, distance: 50.1
click at [419, 174] on div "Janela de atendimento Grade de atendimento Capacidade Transportadoras Veículos …" at bounding box center [326, 140] width 652 height 281
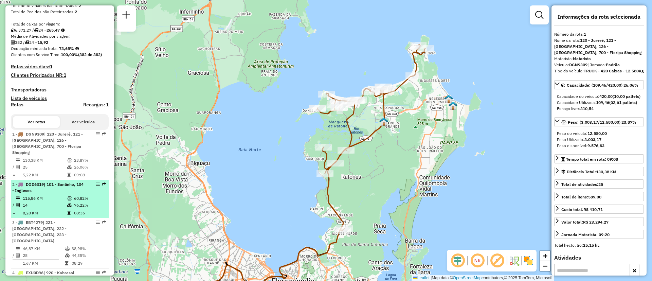
click at [76, 185] on span "| 101 - Santinho, 104 - Ingleses" at bounding box center [47, 187] width 71 height 11
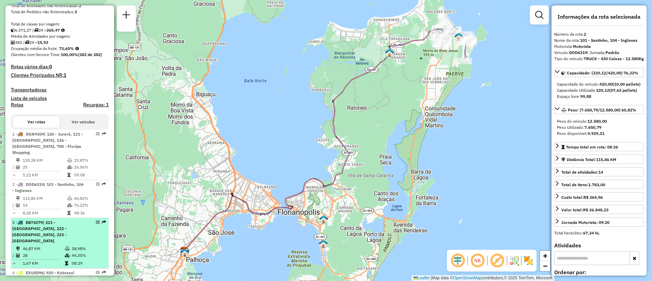
click at [45, 225] on span "| 221 - [GEOGRAPHIC_DATA], 222 - [GEOGRAPHIC_DATA], 223 - [GEOGRAPHIC_DATA]" at bounding box center [39, 231] width 54 height 23
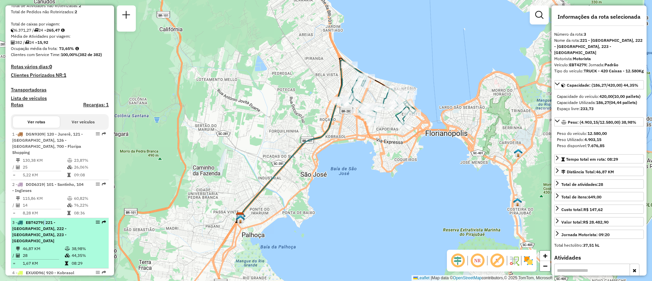
scroll to position [185, 0]
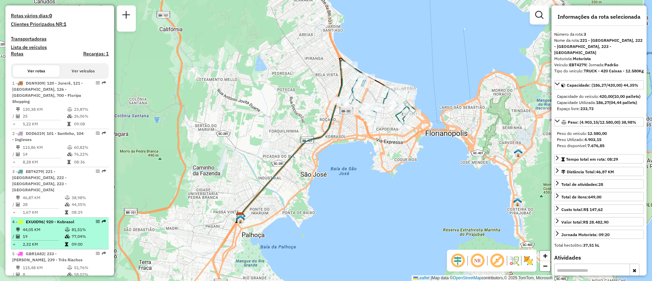
click at [50, 219] on span "| 920 - Kobrasol" at bounding box center [58, 221] width 31 height 5
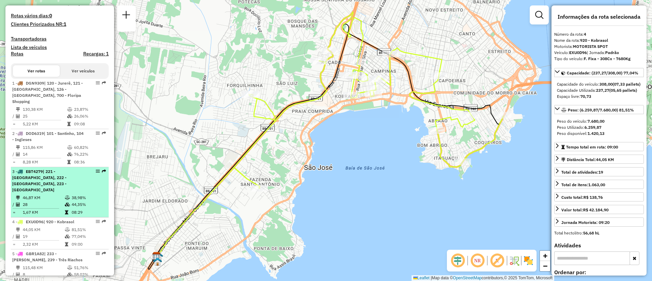
click at [52, 170] on span "| 221 - [GEOGRAPHIC_DATA], 222 - [GEOGRAPHIC_DATA], 223 - [GEOGRAPHIC_DATA]" at bounding box center [39, 180] width 54 height 23
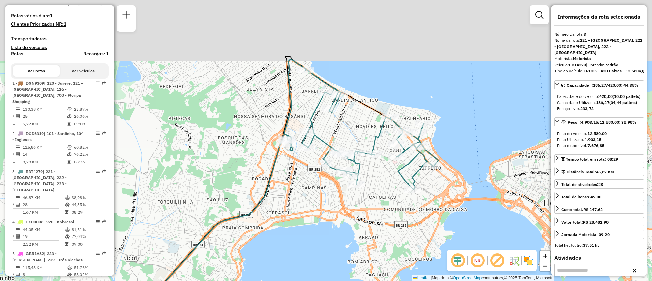
drag, startPoint x: 381, startPoint y: 135, endPoint x: 366, endPoint y: 220, distance: 86.0
click at [366, 220] on div "Janela de atendimento Grade de atendimento Capacidade Transportadoras Veículos …" at bounding box center [326, 140] width 652 height 281
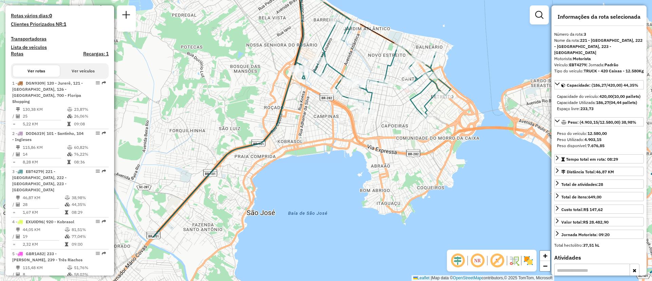
drag, startPoint x: 393, startPoint y: 244, endPoint x: 407, endPoint y: 176, distance: 68.7
click at [407, 176] on div "Janela de atendimento Grade de atendimento Capacidade Transportadoras Veículos …" at bounding box center [326, 140] width 652 height 281
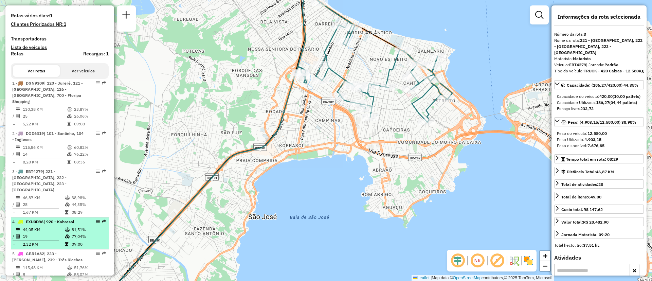
click at [49, 226] on td "44,05 KM" at bounding box center [43, 229] width 42 height 7
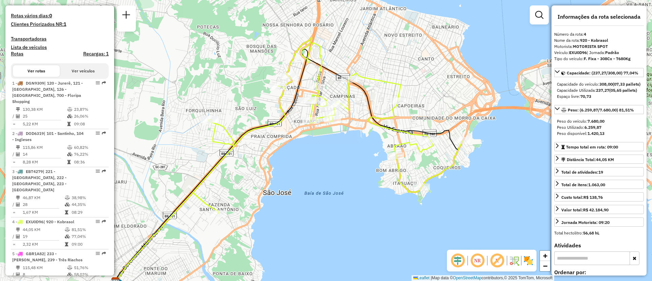
drag, startPoint x: 378, startPoint y: 189, endPoint x: 337, endPoint y: 214, distance: 48.2
click at [337, 214] on div "Janela de atendimento Grade de atendimento Capacidade Transportadoras Veículos …" at bounding box center [326, 140] width 652 height 281
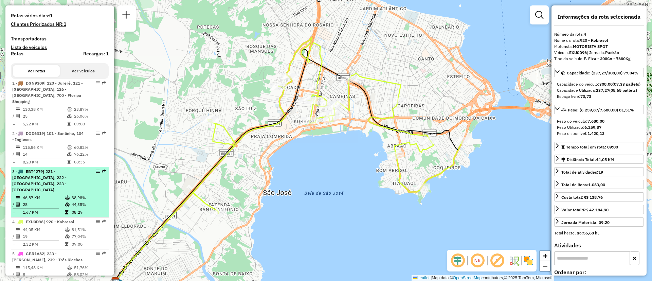
click at [65, 187] on li "3 - EBT4279 | 221 - Jardim Atlântico, 222 - Capoeiras, 223 - Coqueiros 46,87 KM…" at bounding box center [60, 192] width 98 height 50
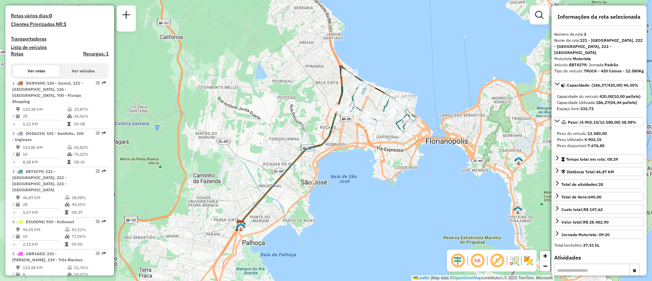
drag, startPoint x: 300, startPoint y: 159, endPoint x: 278, endPoint y: 192, distance: 39.8
click at [278, 192] on div "Janela de atendimento Grade de atendimento Capacidade Transportadoras Veículos …" at bounding box center [326, 140] width 652 height 281
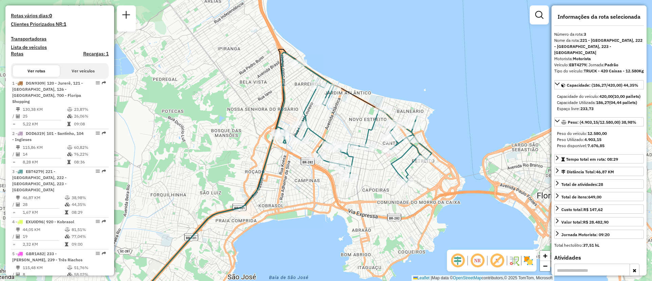
drag, startPoint x: 345, startPoint y: 173, endPoint x: 326, endPoint y: 209, distance: 40.1
click at [326, 209] on div "Janela de atendimento Grade de atendimento Capacidade Transportadoras Veículos …" at bounding box center [326, 140] width 652 height 281
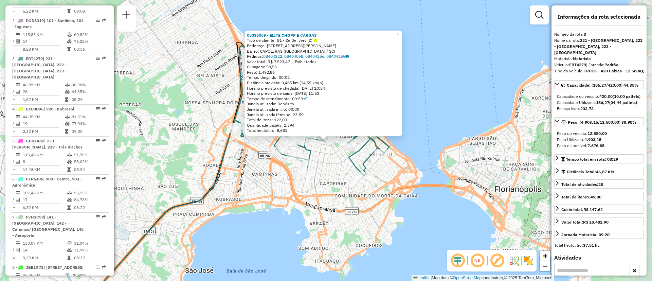
scroll to position [346, 0]
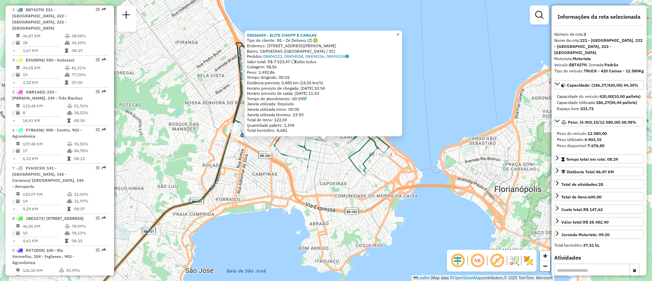
click at [400, 32] on span "×" at bounding box center [398, 35] width 3 height 6
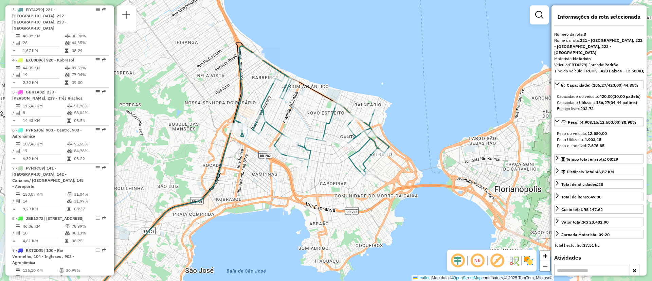
scroll to position [683, 0]
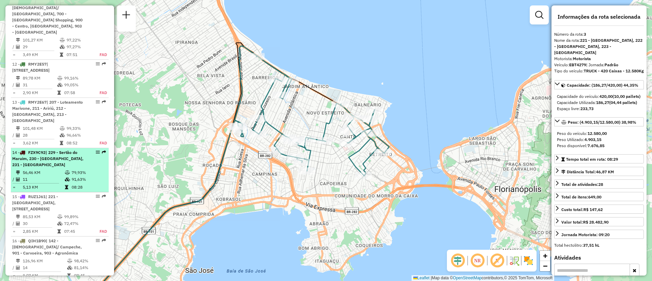
click at [39, 150] on div "14 - FZX9C92 | 229 - Sertão do Maruim, 230 - Colônia Santana, 231 - Forquilhas" at bounding box center [48, 159] width 72 height 18
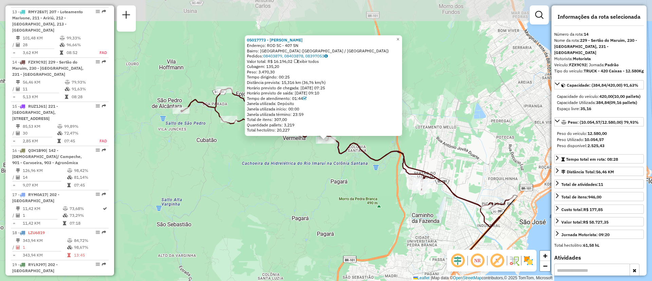
scroll to position [814, 0]
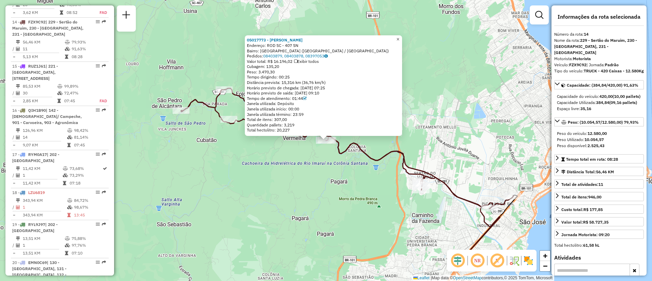
click at [402, 36] on link "×" at bounding box center [398, 39] width 8 height 8
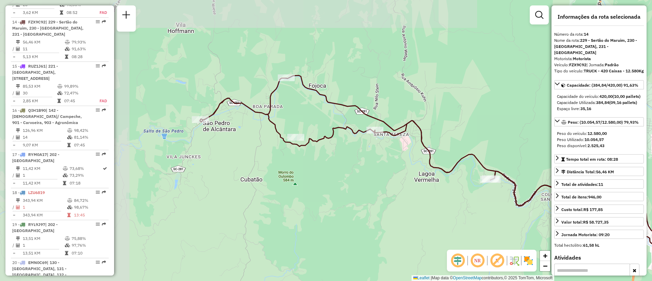
drag, startPoint x: 293, startPoint y: 175, endPoint x: 419, endPoint y: 223, distance: 134.9
click at [419, 223] on div "Janela de atendimento Grade de atendimento Capacidade Transportadoras Veículos …" at bounding box center [326, 140] width 652 height 281
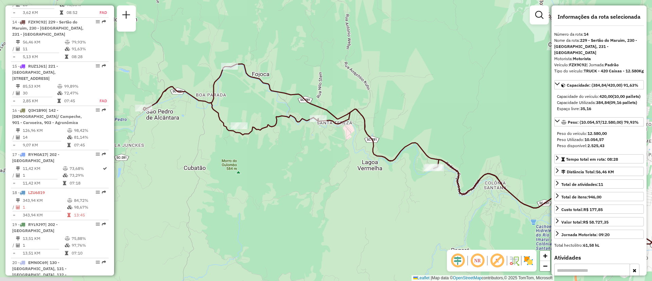
drag, startPoint x: 375, startPoint y: 233, endPoint x: 318, endPoint y: 221, distance: 57.9
click at [318, 221] on div "Janela de atendimento Grade de atendimento Capacidade Transportadoras Veículos …" at bounding box center [326, 140] width 652 height 281
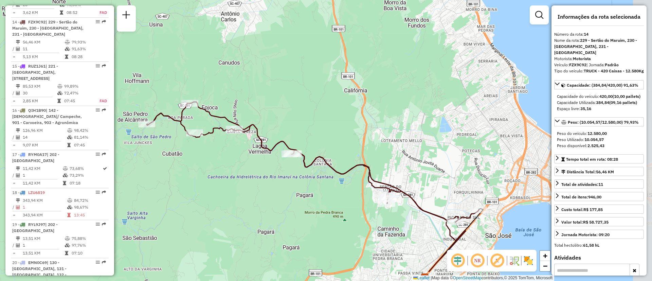
drag, startPoint x: 335, startPoint y: 220, endPoint x: 250, endPoint y: 183, distance: 93.3
click at [250, 183] on div "Janela de atendimento Grade de atendimento Capacidade Transportadoras Veículos …" at bounding box center [326, 140] width 652 height 281
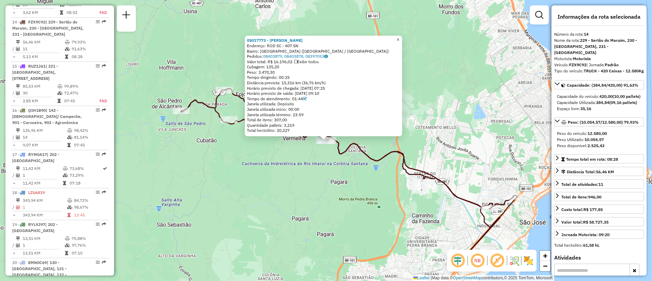
click at [400, 40] on span "×" at bounding box center [398, 40] width 3 height 6
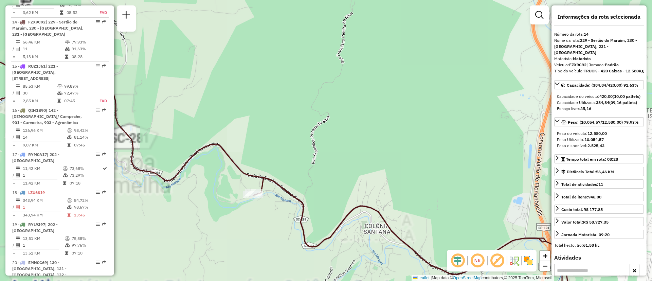
drag, startPoint x: 286, startPoint y: 188, endPoint x: 376, endPoint y: 101, distance: 125.7
click at [376, 101] on div "Janela de atendimento Grade de atendimento Capacidade Transportadoras Veículos …" at bounding box center [326, 140] width 652 height 281
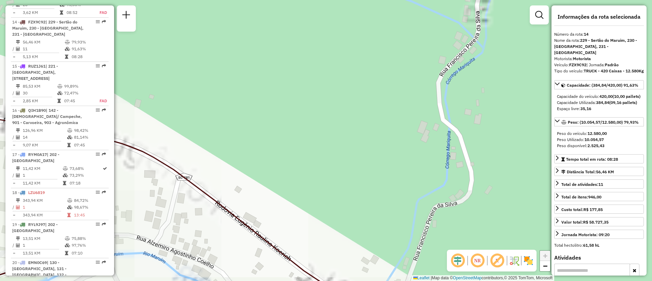
drag, startPoint x: 349, startPoint y: 150, endPoint x: 387, endPoint y: 114, distance: 52.9
click at [386, 115] on div "Janela de atendimento Grade de atendimento Capacidade Transportadoras Veículos …" at bounding box center [326, 140] width 652 height 281
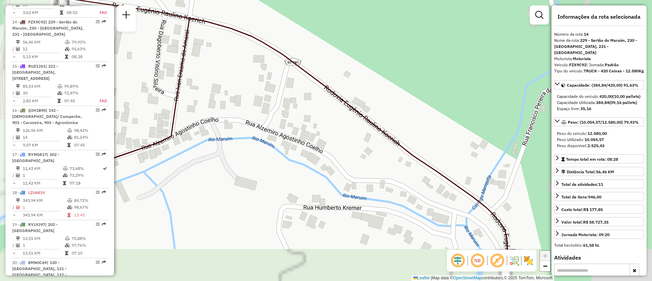
drag, startPoint x: 359, startPoint y: 169, endPoint x: 408, endPoint y: 114, distance: 74.1
click at [408, 114] on div "Janela de atendimento Grade de atendimento Capacidade Transportadoras Veículos …" at bounding box center [326, 140] width 652 height 281
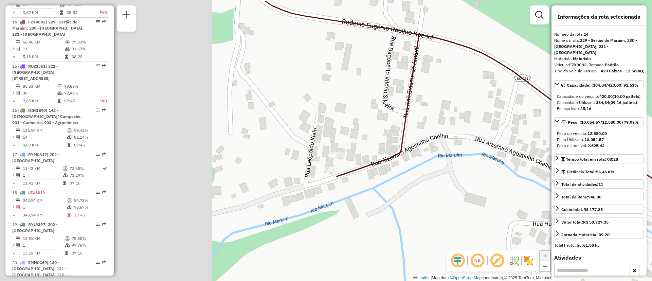
drag, startPoint x: 190, startPoint y: 126, endPoint x: 405, endPoint y: 156, distance: 217.4
click at [405, 156] on div "Janela de atendimento Grade de atendimento Capacidade Transportadoras Veículos …" at bounding box center [326, 140] width 652 height 281
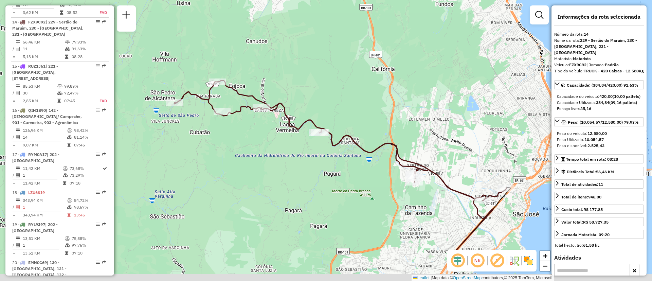
drag, startPoint x: 381, startPoint y: 214, endPoint x: 294, endPoint y: 138, distance: 115.3
click at [294, 138] on div "Janela de atendimento Grade de atendimento Capacidade Transportadoras Veículos …" at bounding box center [326, 140] width 652 height 281
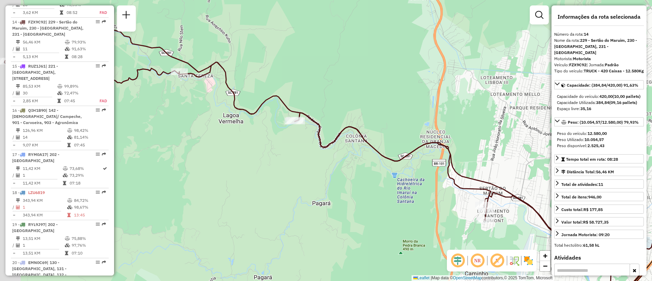
drag, startPoint x: 274, startPoint y: 118, endPoint x: 309, endPoint y: 168, distance: 61.2
click at [309, 168] on div "Janela de atendimento Grade de atendimento Capacidade Transportadoras Veículos …" at bounding box center [326, 140] width 652 height 281
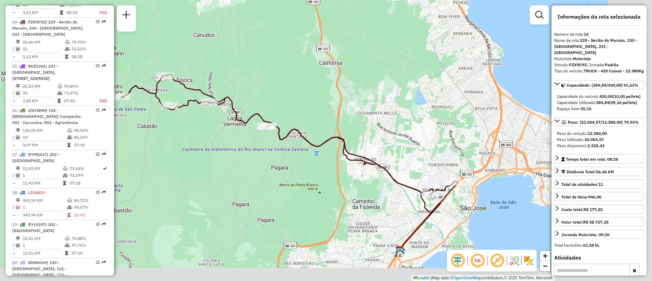
drag, startPoint x: 357, startPoint y: 205, endPoint x: 295, endPoint y: 171, distance: 70.7
click at [295, 171] on div "Janela de atendimento Grade de atendimento Capacidade Transportadoras Veículos …" at bounding box center [326, 140] width 652 height 281
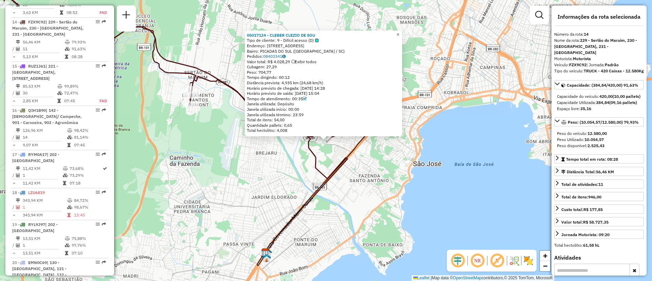
click at [400, 32] on span "×" at bounding box center [398, 35] width 3 height 6
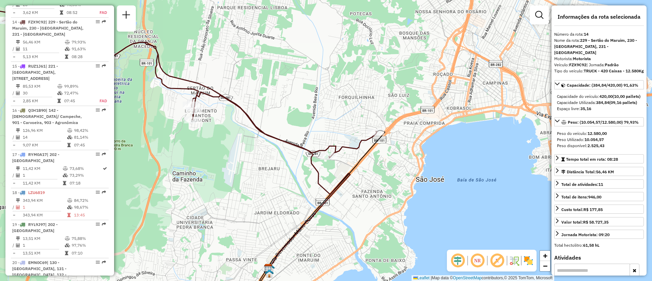
drag, startPoint x: 359, startPoint y: 149, endPoint x: 364, endPoint y: 163, distance: 15.3
click at [363, 164] on icon at bounding box center [322, 205] width 125 height 151
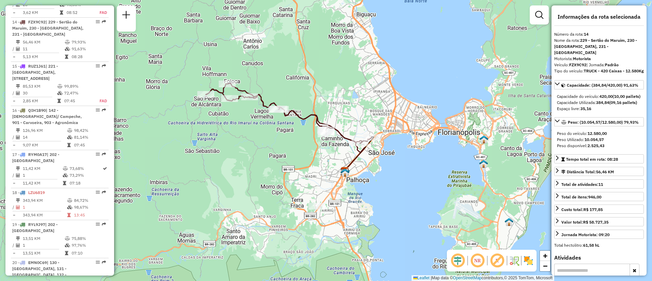
scroll to position [1075, 0]
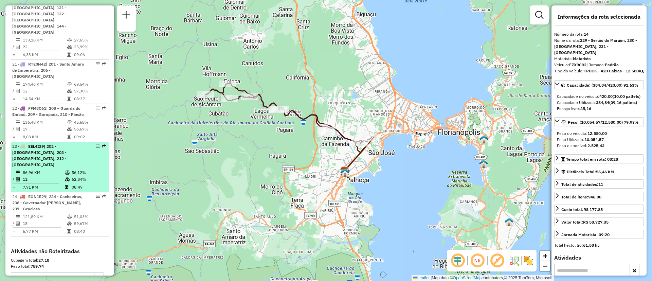
click at [24, 150] on span "| 202 - [GEOGRAPHIC_DATA], 203 - [GEOGRAPHIC_DATA], 212 - [GEOGRAPHIC_DATA]" at bounding box center [39, 155] width 54 height 23
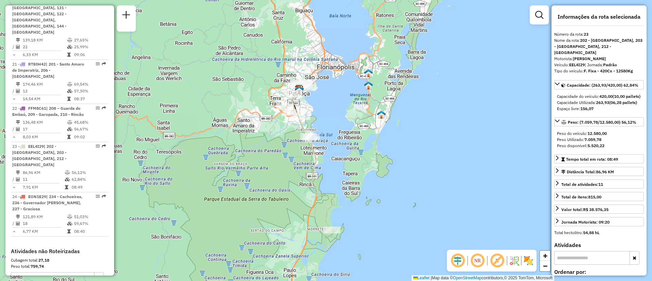
drag, startPoint x: 337, startPoint y: 154, endPoint x: 323, endPoint y: 170, distance: 20.7
click at [323, 170] on div "Janela de atendimento Grade de atendimento Capacidade Transportadoras Veículos …" at bounding box center [326, 140] width 652 height 281
click at [476, 266] on em at bounding box center [478, 260] width 16 height 16
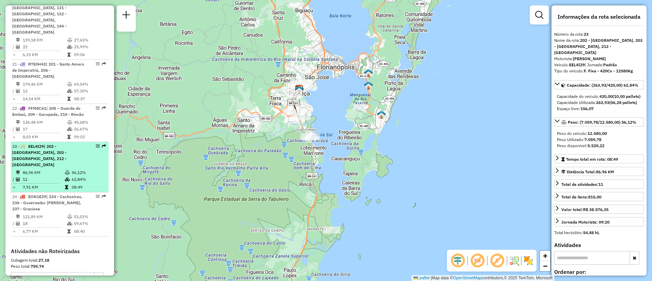
click at [97, 144] on em at bounding box center [98, 146] width 4 height 4
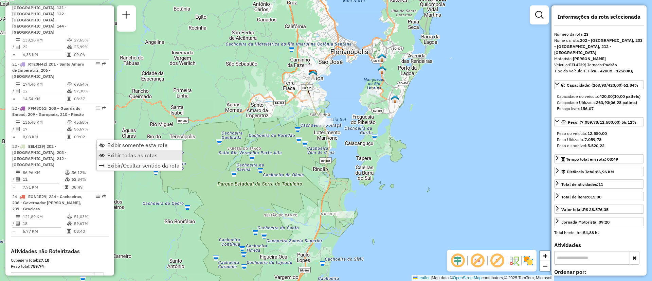
click at [113, 155] on span "Exibir todas as rotas" at bounding box center [132, 155] width 50 height 5
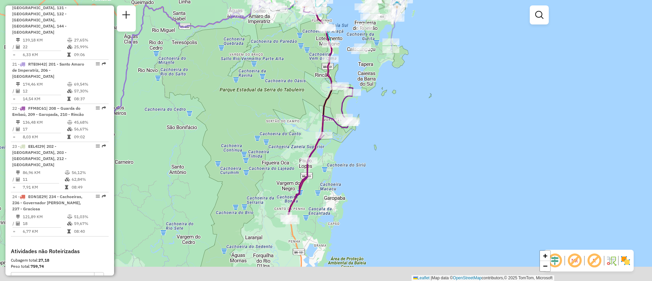
drag, startPoint x: 428, startPoint y: 246, endPoint x: 431, endPoint y: 151, distance: 94.8
click at [431, 151] on div "Janela de atendimento Grade de atendimento Capacidade Transportadoras Veículos …" at bounding box center [326, 140] width 652 height 281
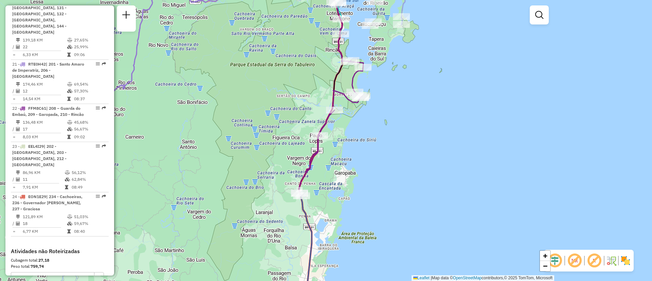
drag, startPoint x: 349, startPoint y: 251, endPoint x: 371, endPoint y: 129, distance: 124.4
click at [371, 129] on div "Janela de atendimento Grade de atendimento Capacidade Transportadoras Veículos …" at bounding box center [326, 140] width 652 height 281
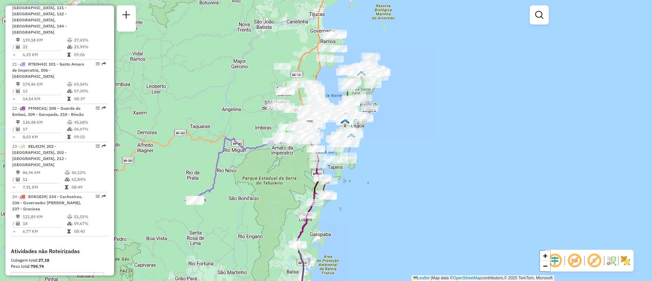
drag, startPoint x: 392, startPoint y: 134, endPoint x: 338, endPoint y: 243, distance: 121.1
click at [348, 253] on div "Janela de atendimento Grade de atendimento Capacidade Transportadoras Veículos …" at bounding box center [326, 140] width 652 height 281
select select "**********"
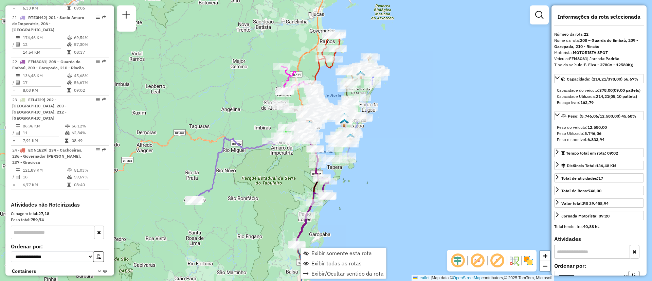
scroll to position [1161, 0]
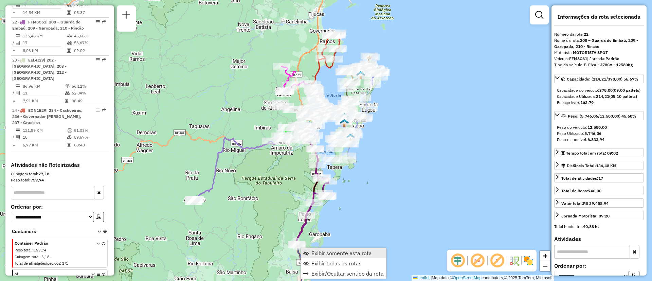
click at [332, 255] on span "Exibir somente esta rota" at bounding box center [342, 252] width 60 height 5
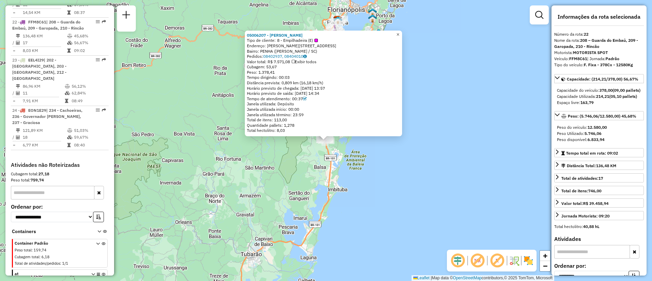
click at [402, 33] on link "×" at bounding box center [398, 35] width 8 height 8
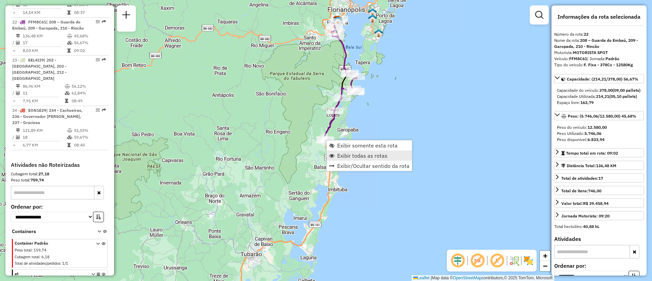
click at [367, 155] on span "Exibir todas as rotas" at bounding box center [362, 155] width 50 height 5
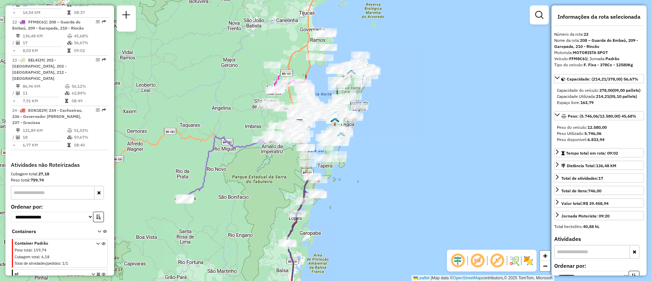
drag, startPoint x: 396, startPoint y: 111, endPoint x: 358, endPoint y: 214, distance: 110.3
click at [358, 214] on div "Janela de atendimento Grade de atendimento Capacidade Transportadoras Veículos …" at bounding box center [326, 140] width 652 height 281
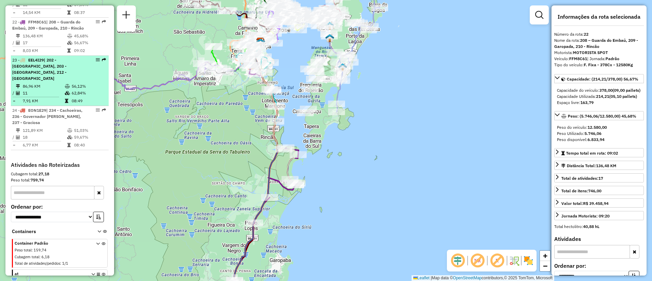
click at [69, 68] on div "23 - EEL4I29 | 202 - São Sebastião, 203 - Passa Vinte, 212 - Palhoça" at bounding box center [48, 69] width 72 height 24
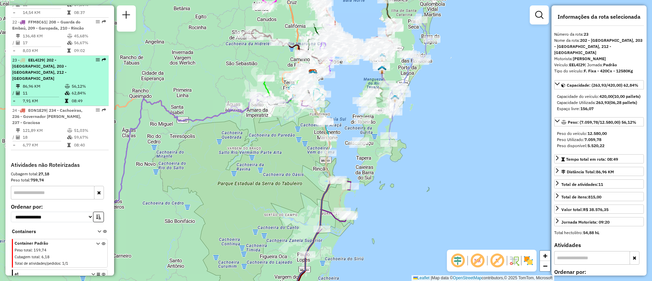
click at [96, 58] on em at bounding box center [98, 60] width 4 height 4
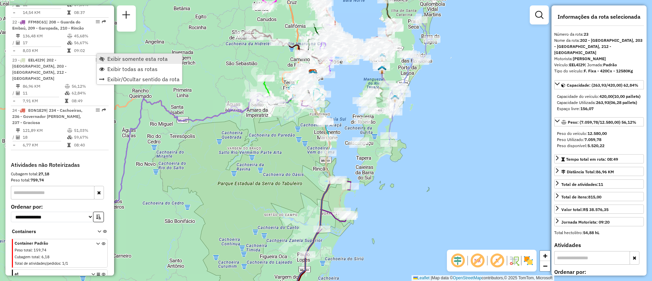
click at [107, 54] on link "Exibir somente esta rota" at bounding box center [139, 59] width 85 height 10
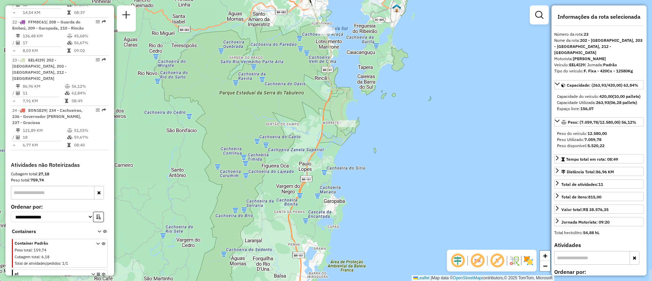
drag, startPoint x: 419, startPoint y: 220, endPoint x: 424, endPoint y: 200, distance: 20.1
click at [424, 200] on div "Janela de atendimento Grade de atendimento Capacidade Transportadoras Veículos …" at bounding box center [326, 140] width 652 height 281
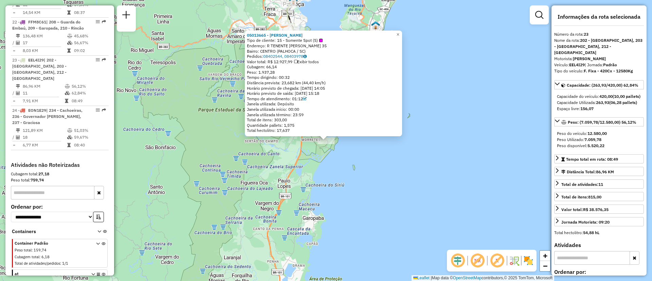
scroll to position [1172, 0]
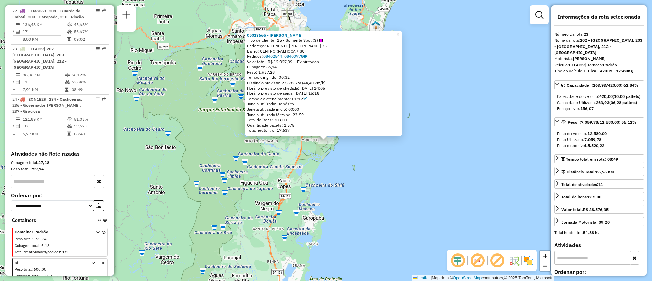
click at [400, 32] on span "×" at bounding box center [398, 35] width 3 height 6
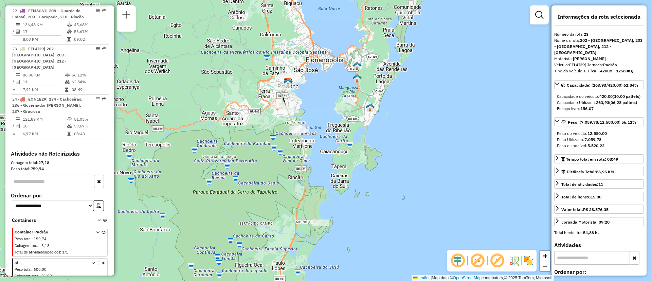
drag, startPoint x: 389, startPoint y: 133, endPoint x: 384, endPoint y: 215, distance: 82.4
click at [384, 215] on div "Janela de atendimento Grade de atendimento Capacidade Transportadoras Veículos …" at bounding box center [326, 140] width 652 height 281
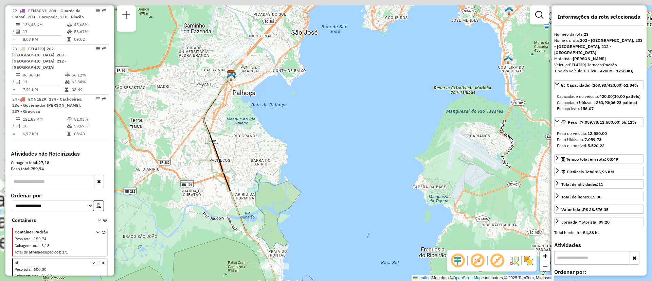
drag, startPoint x: 291, startPoint y: 89, endPoint x: 351, endPoint y: 189, distance: 115.8
click at [351, 189] on div "Janela de atendimento Grade de atendimento Capacidade Transportadoras Veículos …" at bounding box center [326, 140] width 652 height 281
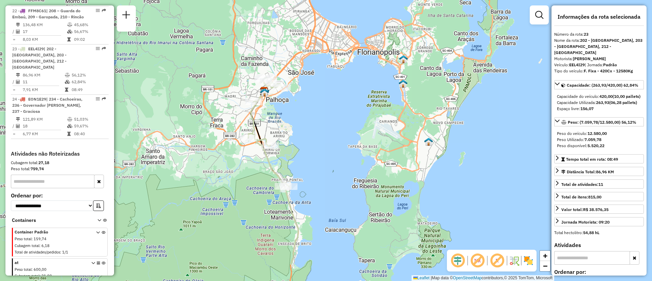
drag, startPoint x: 391, startPoint y: 233, endPoint x: 362, endPoint y: 189, distance: 52.8
click at [362, 189] on div "Janela de atendimento Grade de atendimento Capacidade Transportadoras Veículos …" at bounding box center [326, 140] width 652 height 281
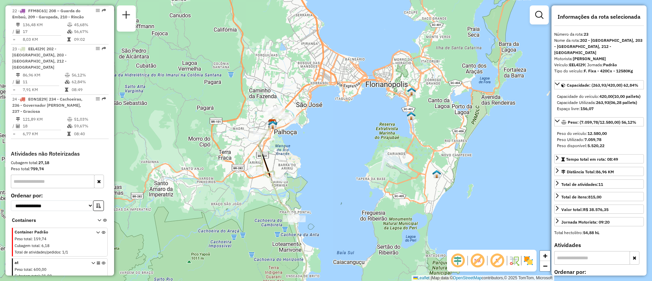
drag, startPoint x: 358, startPoint y: 202, endPoint x: 366, endPoint y: 234, distance: 33.3
click at [366, 234] on div "Janela de atendimento Grade de atendimento Capacidade Transportadoras Veículos …" at bounding box center [326, 140] width 652 height 281
drag, startPoint x: 321, startPoint y: 113, endPoint x: 320, endPoint y: 109, distance: 4.5
click at [320, 109] on div "Janela de atendimento Grade de atendimento Capacidade Transportadoras Veículos …" at bounding box center [326, 140] width 652 height 281
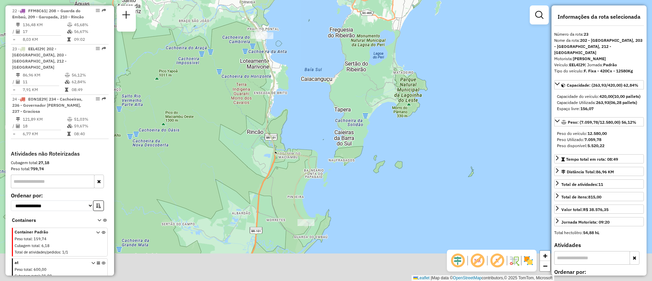
drag, startPoint x: 323, startPoint y: 159, endPoint x: 328, endPoint y: 101, distance: 58.3
click at [328, 101] on div "Janela de atendimento Grade de atendimento Capacidade Transportadoras Veículos …" at bounding box center [326, 140] width 652 height 281
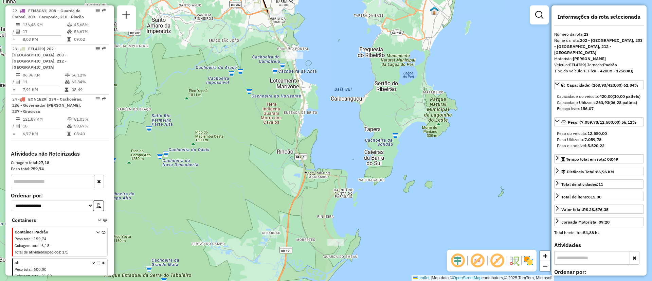
drag, startPoint x: 379, startPoint y: 208, endPoint x: 408, endPoint y: 233, distance: 39.3
click at [408, 233] on div "Janela de atendimento Grade de atendimento Capacidade Transportadoras Veículos …" at bounding box center [326, 140] width 652 height 281
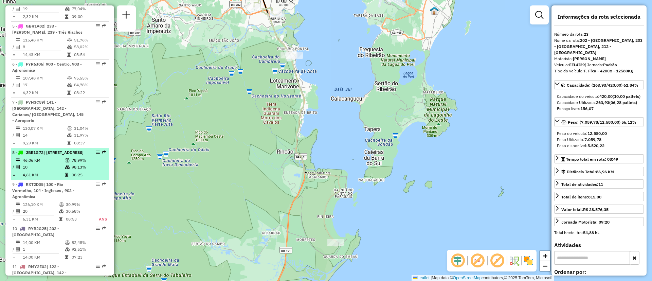
click at [56, 150] on span "| [STREET_ADDRESS]" at bounding box center [63, 152] width 40 height 5
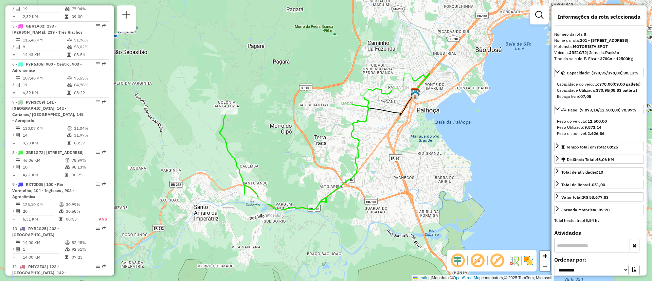
drag, startPoint x: 393, startPoint y: 148, endPoint x: 378, endPoint y: 148, distance: 16.0
click at [378, 148] on div "Janela de atendimento Grade de atendimento Capacidade Transportadoras Veículos …" at bounding box center [326, 140] width 652 height 281
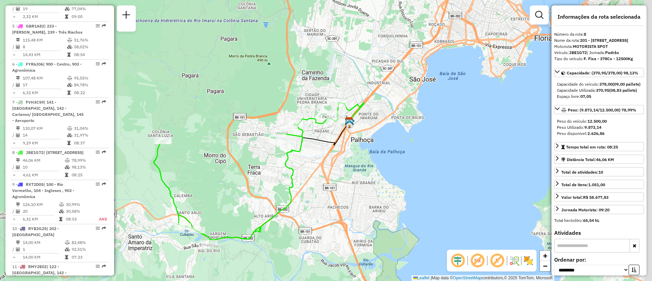
drag, startPoint x: 306, startPoint y: 178, endPoint x: 235, endPoint y: 211, distance: 78.1
click at [235, 211] on div "Janela de atendimento Grade de atendimento Capacidade Transportadoras Veículos …" at bounding box center [326, 140] width 652 height 281
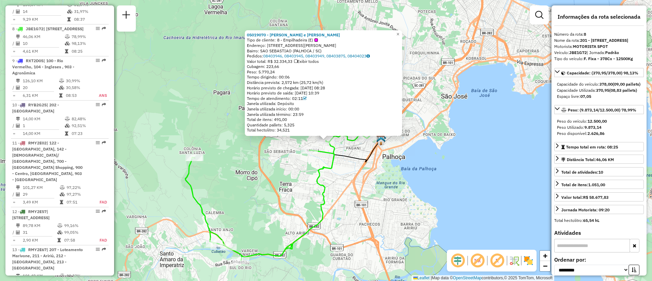
scroll to position [543, 0]
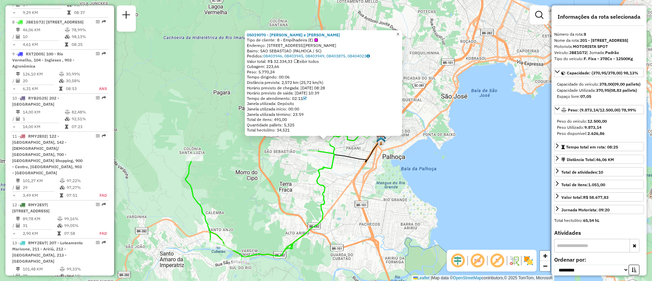
click at [400, 33] on span "×" at bounding box center [398, 34] width 3 height 6
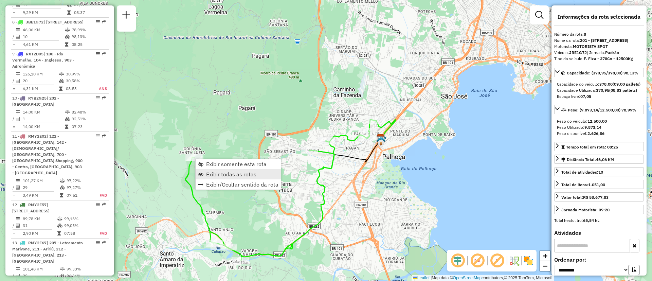
click at [232, 176] on span "Exibir todas as rotas" at bounding box center [231, 174] width 50 height 5
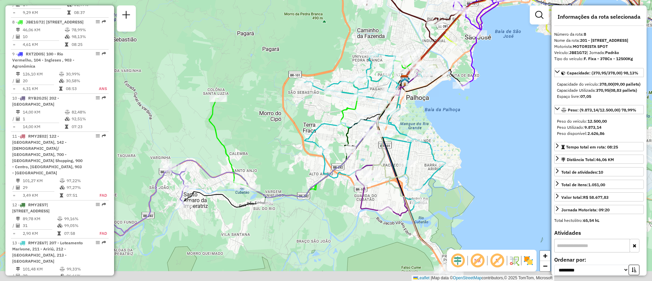
drag, startPoint x: 261, startPoint y: 210, endPoint x: 284, endPoint y: 148, distance: 66.3
click at [284, 148] on div "Janela de atendimento Grade de atendimento Capacidade Transportadoras Veículos …" at bounding box center [326, 140] width 652 height 281
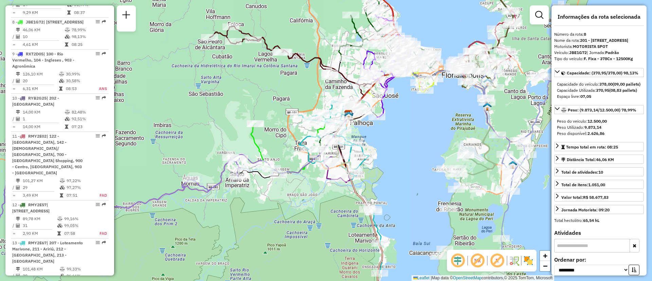
drag, startPoint x: 247, startPoint y: 176, endPoint x: 252, endPoint y: 178, distance: 5.7
click at [252, 178] on div "Janela de atendimento Grade de atendimento Capacidade Transportadoras Veículos …" at bounding box center [326, 140] width 652 height 281
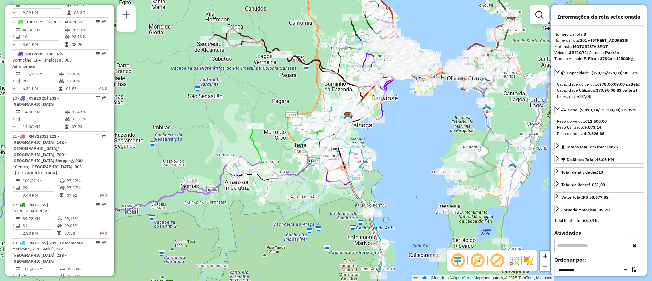
drag, startPoint x: 301, startPoint y: 201, endPoint x: 293, endPoint y: 206, distance: 9.6
click at [293, 206] on div "Janela de atendimento Grade de atendimento Capacidade Transportadoras Veículos …" at bounding box center [326, 140] width 652 height 281
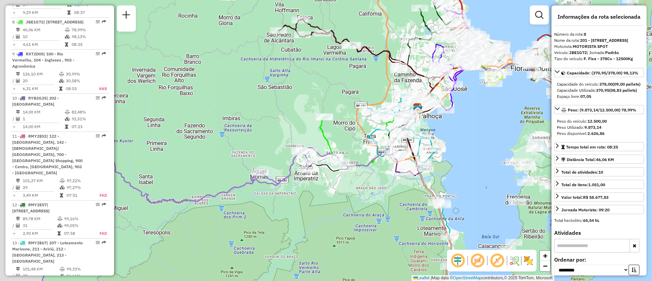
drag, startPoint x: 280, startPoint y: 202, endPoint x: 358, endPoint y: 190, distance: 79.4
click at [356, 191] on div "Janela de atendimento Grade de atendimento Capacidade Transportadoras Veículos …" at bounding box center [326, 140] width 652 height 281
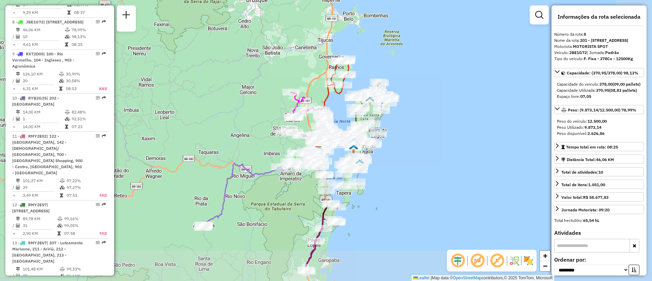
drag, startPoint x: 345, startPoint y: 249, endPoint x: 297, endPoint y: 217, distance: 57.0
click at [297, 217] on div "Janela de atendimento Grade de atendimento Capacidade Transportadoras Veículos …" at bounding box center [326, 140] width 652 height 281
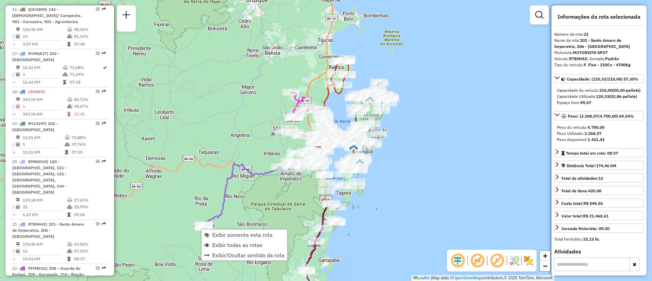
scroll to position [1117, 0]
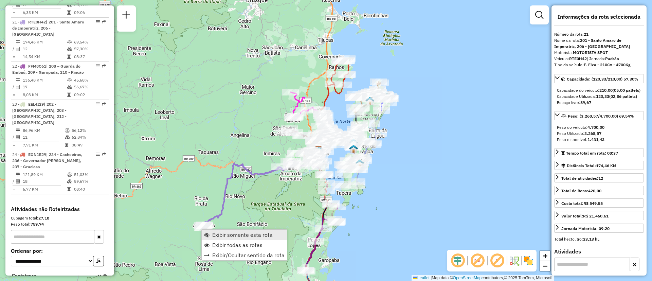
click at [229, 236] on span "Exibir somente esta rota" at bounding box center [242, 234] width 60 height 5
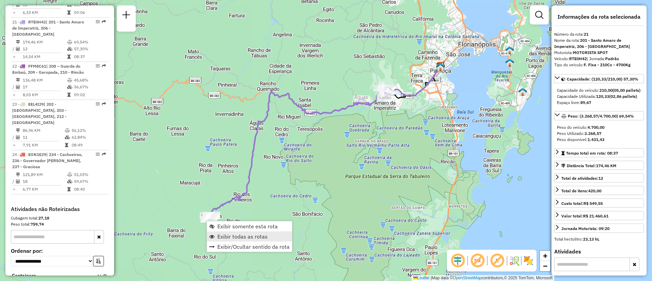
click at [216, 232] on link "Exibir todas as rotas" at bounding box center [249, 236] width 85 height 10
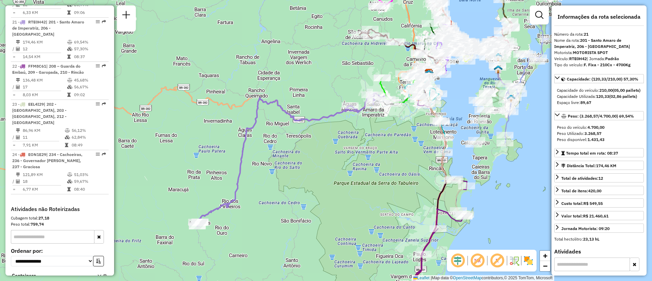
drag, startPoint x: 407, startPoint y: 135, endPoint x: 396, endPoint y: 142, distance: 13.4
click at [396, 142] on div "Janela de atendimento Grade de atendimento Capacidade Transportadoras Veículos …" at bounding box center [326, 140] width 652 height 281
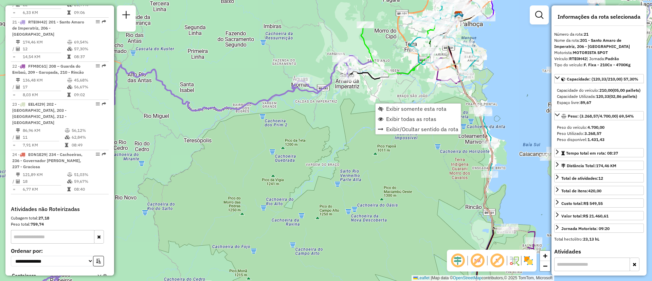
drag, startPoint x: 389, startPoint y: 103, endPoint x: 320, endPoint y: 158, distance: 87.9
click at [320, 158] on div "Janela de atendimento Grade de atendimento Capacidade Transportadoras Veículos …" at bounding box center [326, 140] width 652 height 281
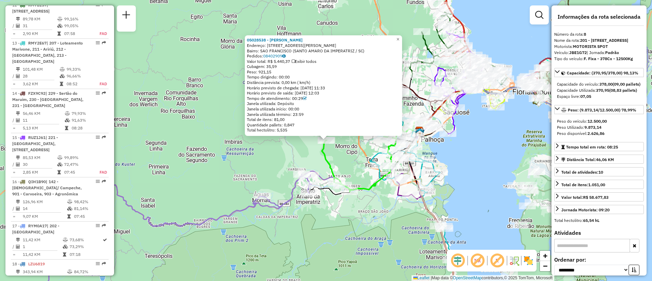
scroll to position [543, 0]
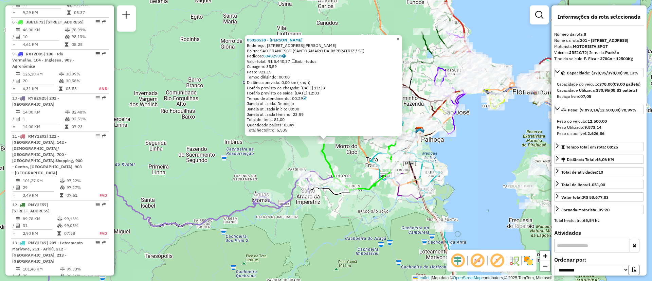
click at [400, 36] on span "×" at bounding box center [398, 39] width 3 height 6
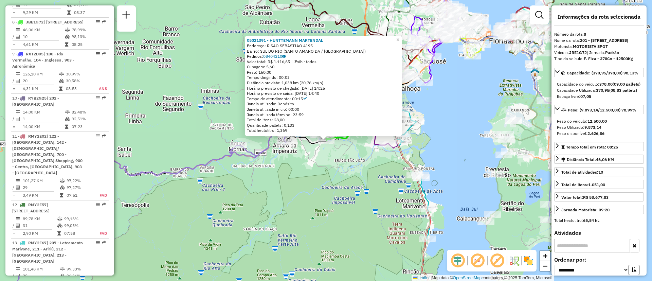
click at [400, 37] on span "×" at bounding box center [398, 40] width 3 height 6
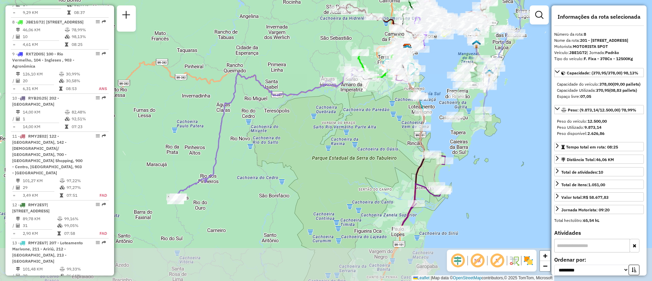
drag, startPoint x: 314, startPoint y: 225, endPoint x: 357, endPoint y: 142, distance: 93.8
click at [357, 142] on div "Janela de atendimento Grade de atendimento Capacidade Transportadoras Veículos …" at bounding box center [326, 140] width 652 height 281
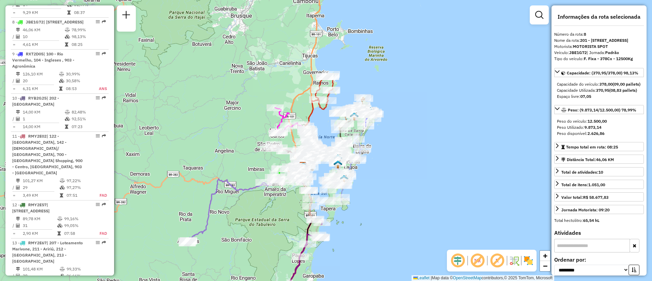
drag, startPoint x: 327, startPoint y: 160, endPoint x: 276, endPoint y: 220, distance: 78.5
click at [276, 220] on div "Janela de atendimento Grade de atendimento Capacidade Transportadoras Veículos …" at bounding box center [326, 140] width 652 height 281
drag, startPoint x: 275, startPoint y: 223, endPoint x: 288, endPoint y: 139, distance: 85.0
click at [288, 139] on div "Janela de atendimento Grade de atendimento Capacidade Transportadoras Veículos …" at bounding box center [326, 140] width 652 height 281
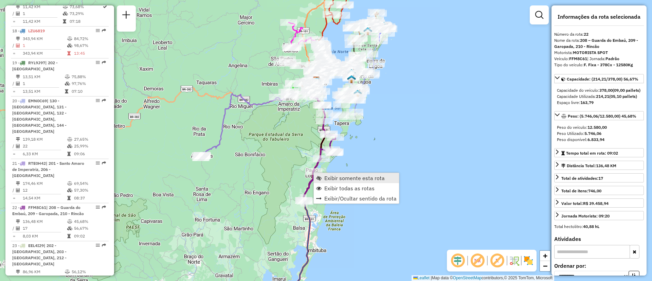
scroll to position [1161, 0]
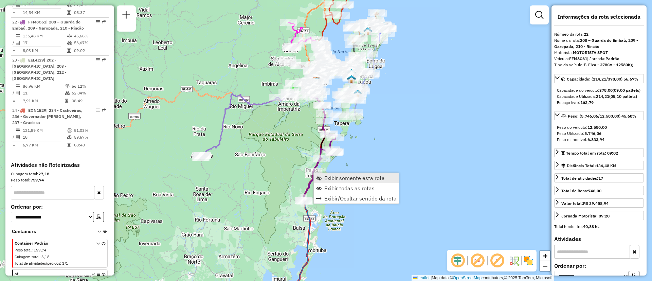
click at [326, 179] on span "Exibir somente esta rota" at bounding box center [354, 177] width 60 height 5
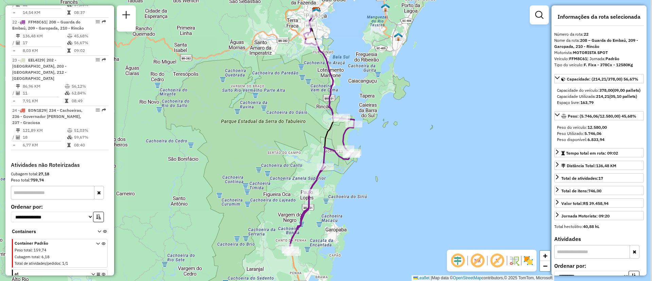
drag, startPoint x: 351, startPoint y: 228, endPoint x: 343, endPoint y: 221, distance: 10.6
click at [343, 221] on div "Janela de atendimento Grade de atendimento Capacidade Transportadoras Veículos …" at bounding box center [326, 140] width 652 height 281
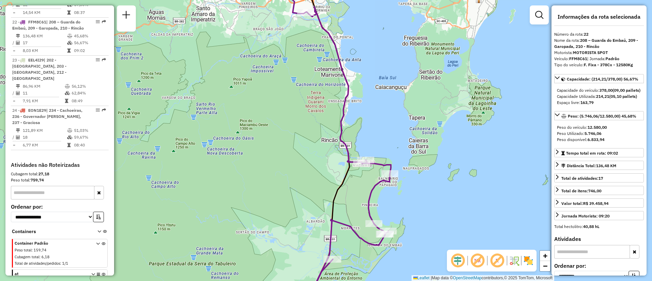
drag, startPoint x: 311, startPoint y: 75, endPoint x: 290, endPoint y: 148, distance: 76.3
click at [290, 148] on div "Janela de atendimento Grade de atendimento Capacidade Transportadoras Veículos …" at bounding box center [326, 140] width 652 height 281
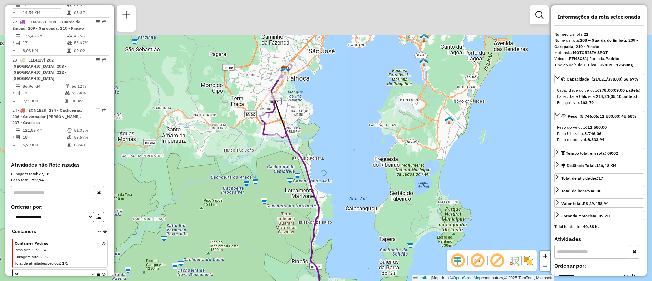
drag, startPoint x: 274, startPoint y: 160, endPoint x: 274, endPoint y: 179, distance: 18.4
click at [274, 179] on div "Janela de atendimento Grade de atendimento Capacidade Transportadoras Veículos …" at bounding box center [326, 140] width 652 height 281
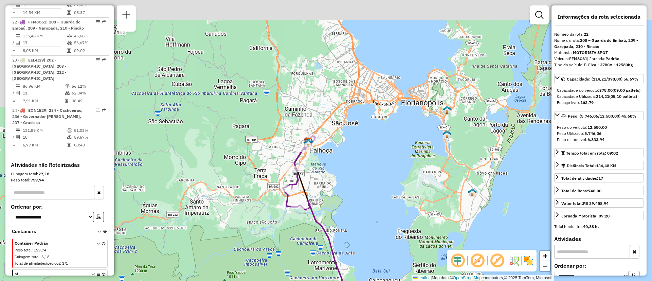
drag, startPoint x: 316, startPoint y: 140, endPoint x: 340, endPoint y: 196, distance: 60.7
click at [340, 196] on div "Janela de atendimento Grade de atendimento Capacidade Transportadoras Veículos …" at bounding box center [326, 140] width 652 height 281
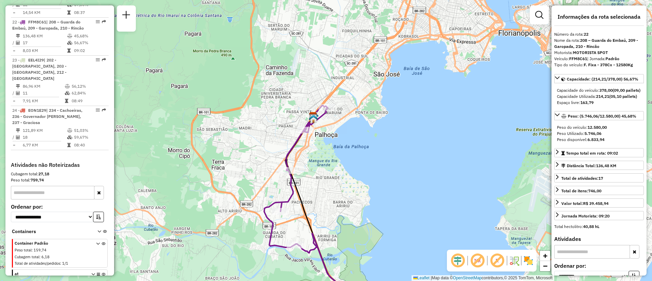
drag, startPoint x: 354, startPoint y: 252, endPoint x: 359, endPoint y: 136, distance: 115.7
click at [359, 136] on div "Janela de atendimento Grade de atendimento Capacidade Transportadoras Veículos …" at bounding box center [326, 140] width 652 height 281
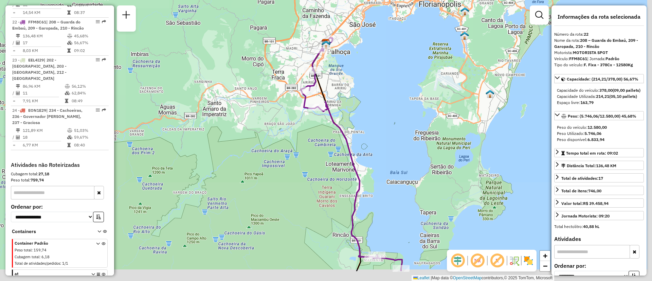
drag, startPoint x: 377, startPoint y: 181, endPoint x: 356, endPoint y: 119, distance: 65.5
click at [357, 117] on div "Janela de atendimento Grade de atendimento Capacidade Transportadoras Veículos …" at bounding box center [326, 140] width 652 height 281
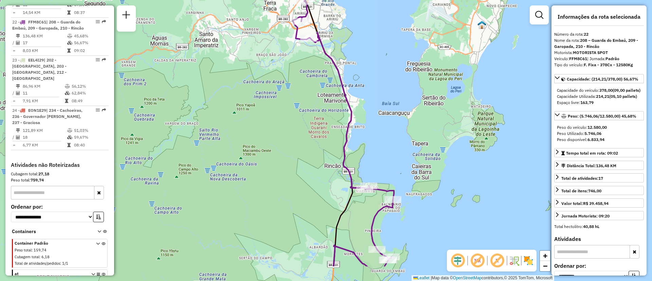
drag, startPoint x: 380, startPoint y: 170, endPoint x: 380, endPoint y: 152, distance: 18.0
click at [380, 152] on div "Janela de atendimento Grade de atendimento Capacidade Transportadoras Veículos …" at bounding box center [326, 140] width 652 height 281
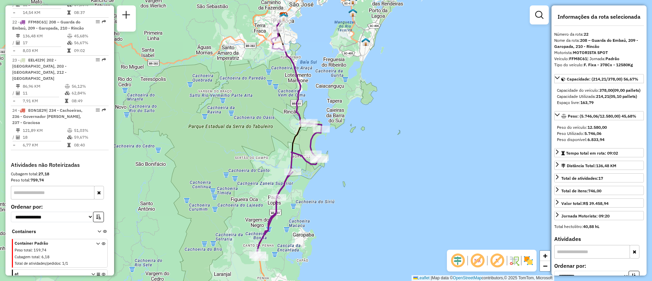
drag, startPoint x: 394, startPoint y: 209, endPoint x: 328, endPoint y: 171, distance: 75.7
click at [328, 171] on div "Janela de atendimento Grade de atendimento Capacidade Transportadoras Veículos …" at bounding box center [326, 140] width 652 height 281
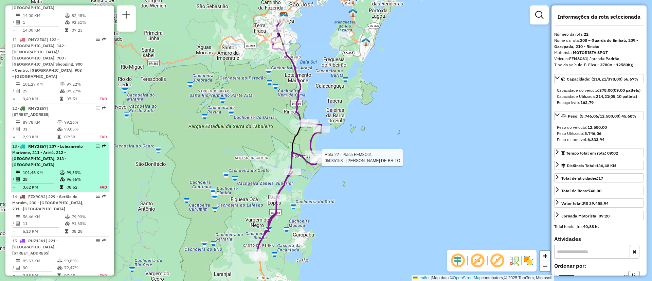
click at [77, 152] on span "| 207 - Loteamento Marivone, 211 - Aririú, 212 - [GEOGRAPHIC_DATA], 213 - [GEOG…" at bounding box center [47, 155] width 71 height 23
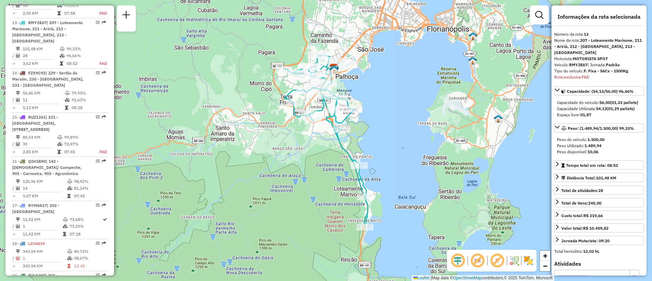
scroll to position [770, 0]
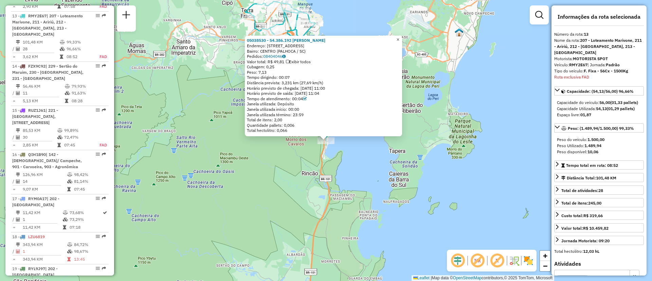
click at [400, 37] on span "×" at bounding box center [398, 40] width 3 height 6
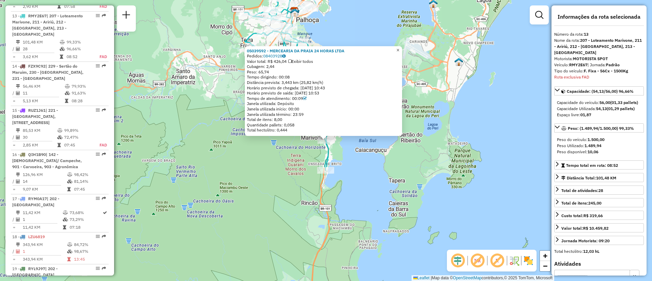
click at [400, 50] on span "×" at bounding box center [398, 50] width 3 height 6
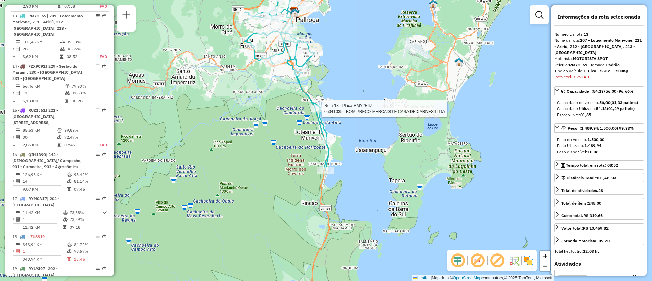
click at [326, 112] on div at bounding box center [320, 108] width 17 height 7
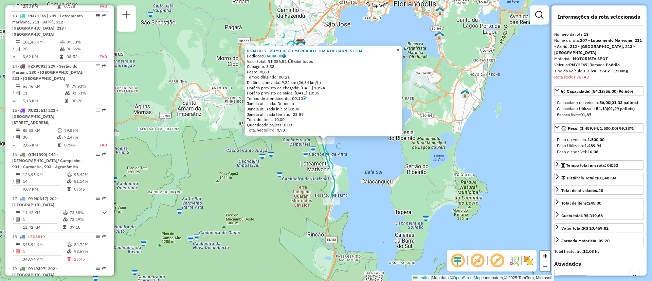
click at [400, 47] on span "×" at bounding box center [398, 50] width 3 height 6
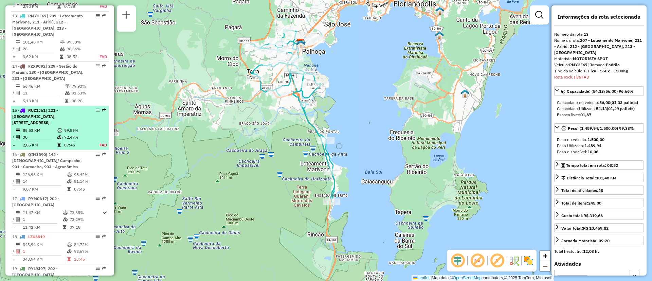
click at [56, 108] on span "| 221 - [GEOGRAPHIC_DATA], [STREET_ADDRESS]" at bounding box center [35, 116] width 46 height 17
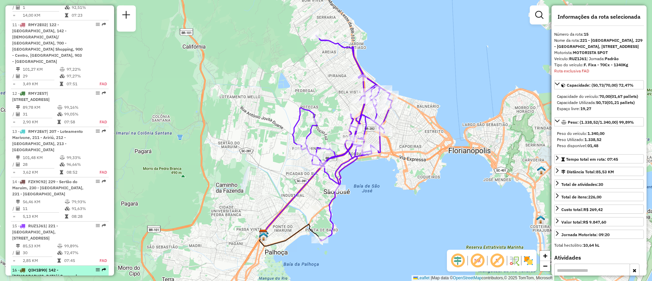
scroll to position [603, 0]
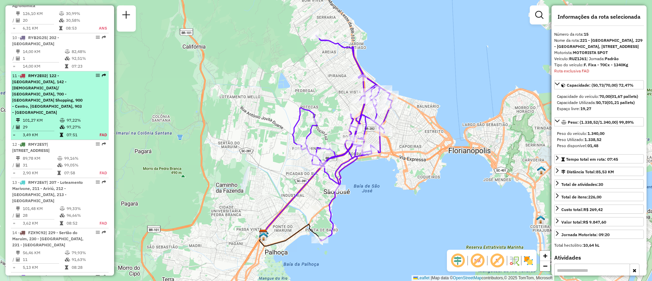
click at [53, 101] on div "11 - RMY2E02 | 122 - Monte Verde, 142 - Carianos/ Campeche, 700 - Floripa Shopp…" at bounding box center [48, 94] width 72 height 43
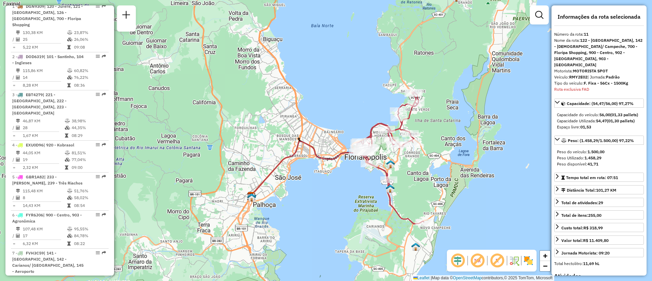
scroll to position [595, 0]
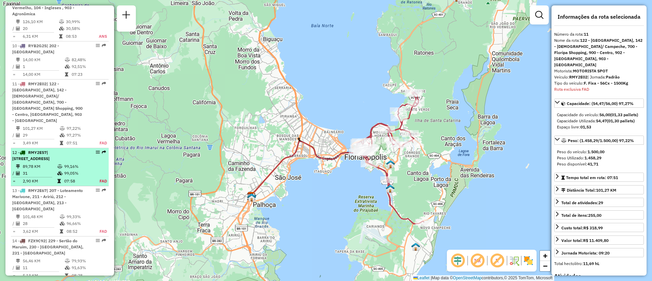
click at [50, 150] on span "| [STREET_ADDRESS]" at bounding box center [30, 155] width 37 height 11
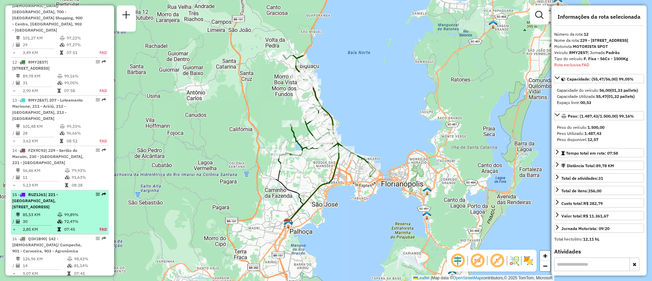
scroll to position [725, 0]
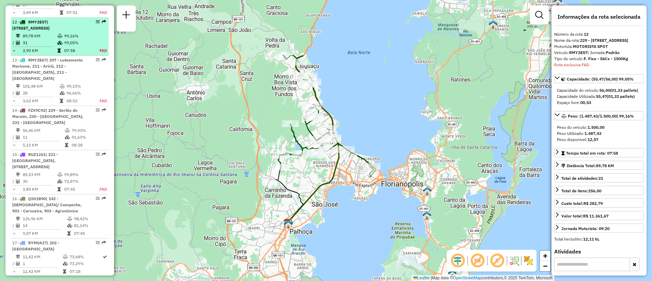
click at [42, 22] on span "| [STREET_ADDRESS]" at bounding box center [30, 24] width 37 height 11
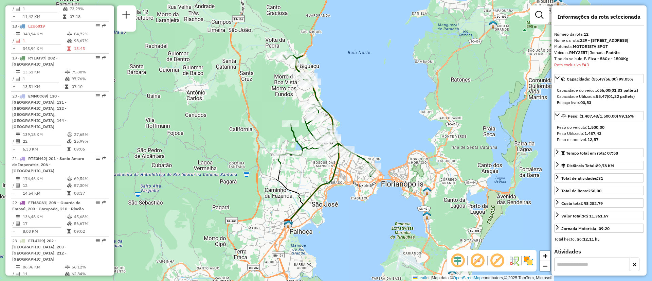
scroll to position [1031, 0]
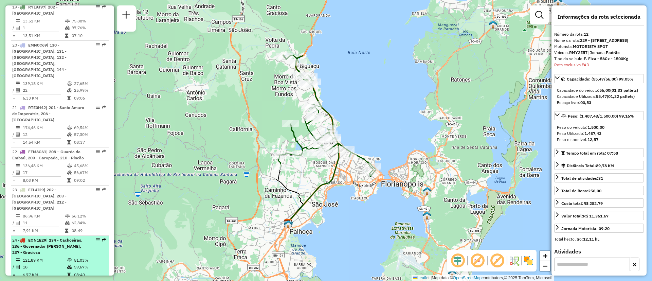
click at [62, 237] on div "24 - EON1E29 | 234 - Cachoeiras, 236 - Governador Celso Ramos, 237 - Graciosa" at bounding box center [48, 246] width 72 height 18
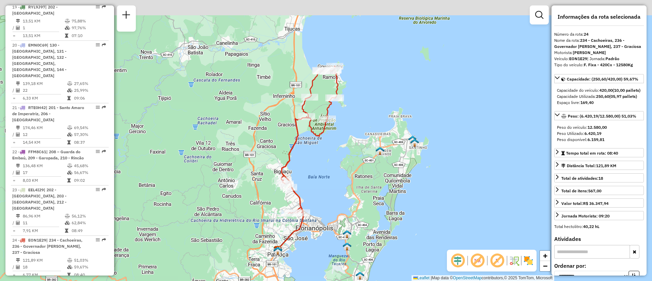
drag, startPoint x: 211, startPoint y: 153, endPoint x: 192, endPoint y: 171, distance: 26.2
click at [192, 171] on div "Janela de atendimento Grade de atendimento Capacidade Transportadoras Veículos …" at bounding box center [326, 140] width 652 height 281
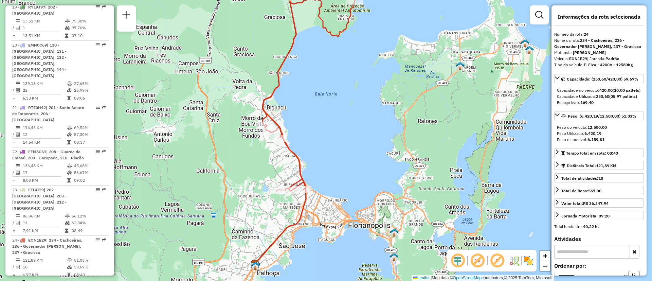
drag, startPoint x: 302, startPoint y: 219, endPoint x: 314, endPoint y: 175, distance: 45.2
click at [314, 175] on div "Janela de atendimento Grade de atendimento Capacidade Transportadoras Veículos …" at bounding box center [326, 140] width 652 height 281
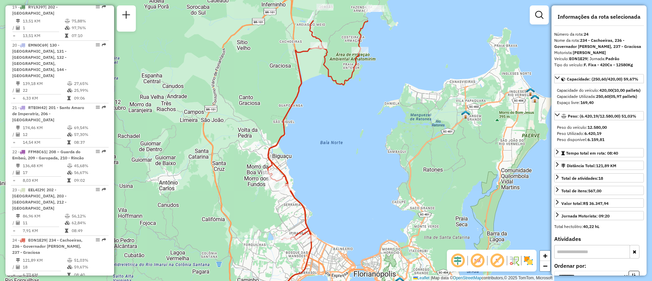
drag, startPoint x: 411, startPoint y: 141, endPoint x: 417, endPoint y: 201, distance: 60.8
click at [417, 201] on div "Janela de atendimento Grade de atendimento Capacidade Transportadoras Veículos …" at bounding box center [326, 140] width 652 height 281
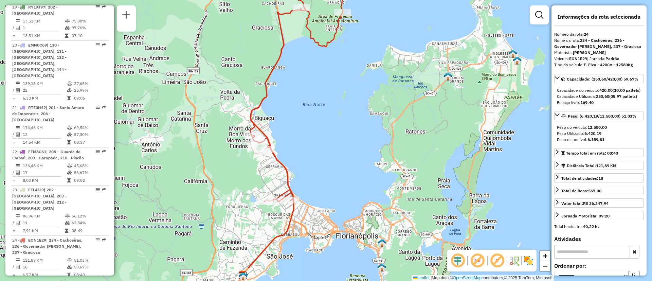
drag, startPoint x: 358, startPoint y: 144, endPoint x: 344, endPoint y: 104, distance: 43.2
click at [344, 104] on div "Janela de atendimento Grade de atendimento Capacidade Transportadoras Veículos …" at bounding box center [326, 140] width 652 height 281
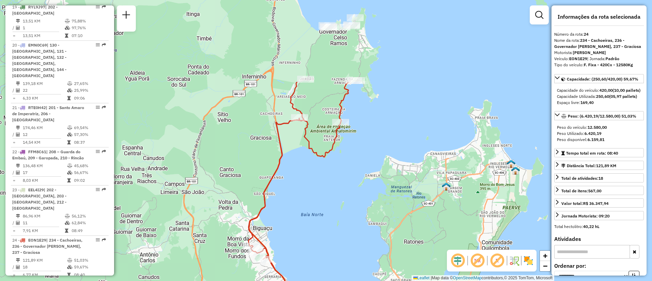
drag, startPoint x: 345, startPoint y: 136, endPoint x: 345, endPoint y: 216, distance: 80.2
click at [345, 216] on div "Janela de atendimento Grade de atendimento Capacidade Transportadoras Veículos …" at bounding box center [326, 140] width 652 height 281
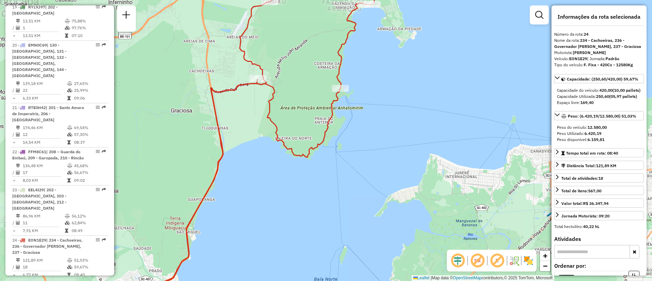
drag, startPoint x: 365, startPoint y: 108, endPoint x: 362, endPoint y: 201, distance: 92.8
click at [362, 201] on div "Janela de atendimento Grade de atendimento Capacidade Transportadoras Veículos …" at bounding box center [326, 140] width 652 height 281
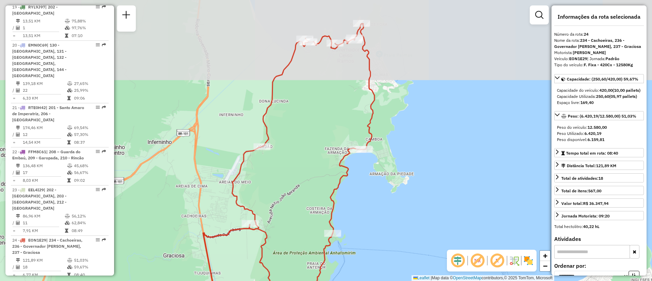
drag, startPoint x: 375, startPoint y: 157, endPoint x: 374, endPoint y: 219, distance: 62.5
click at [374, 219] on div "Janela de atendimento Grade de atendimento Capacidade Transportadoras Veículos …" at bounding box center [326, 140] width 652 height 281
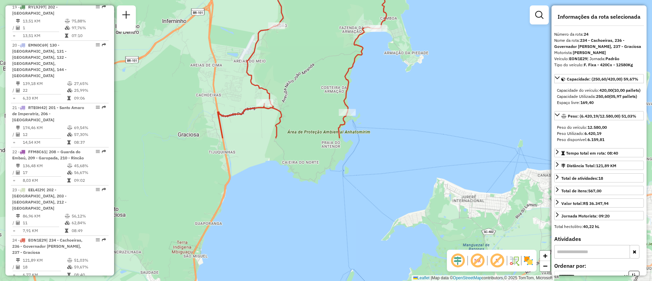
drag, startPoint x: 413, startPoint y: 209, endPoint x: 428, endPoint y: 38, distance: 171.6
click at [428, 38] on div "Janela de atendimento Grade de atendimento Capacidade Transportadoras Veículos …" at bounding box center [326, 140] width 652 height 281
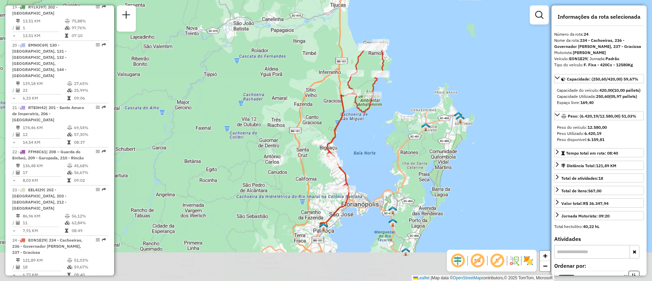
drag, startPoint x: 376, startPoint y: 224, endPoint x: 377, endPoint y: 140, distance: 84.3
click at [377, 140] on div "Janela de atendimento Grade de atendimento Capacidade Transportadoras Veículos …" at bounding box center [326, 140] width 652 height 281
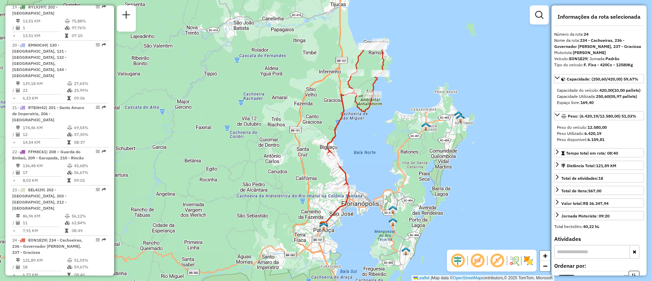
click at [385, 190] on div "Janela de atendimento Grade de atendimento Capacidade Transportadoras Veículos …" at bounding box center [326, 140] width 652 height 281
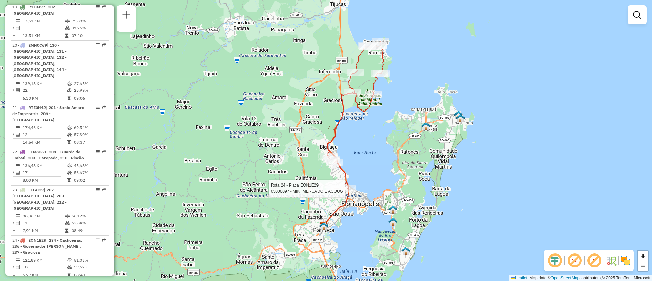
select select "**********"
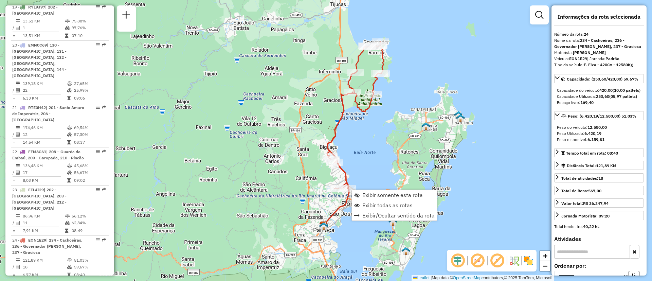
scroll to position [1172, 0]
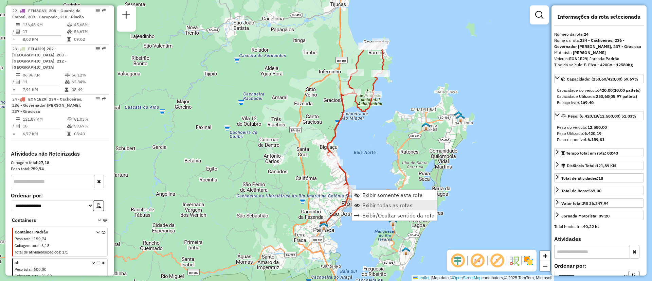
click at [420, 208] on link "Exibir todas as rotas" at bounding box center [394, 205] width 85 height 10
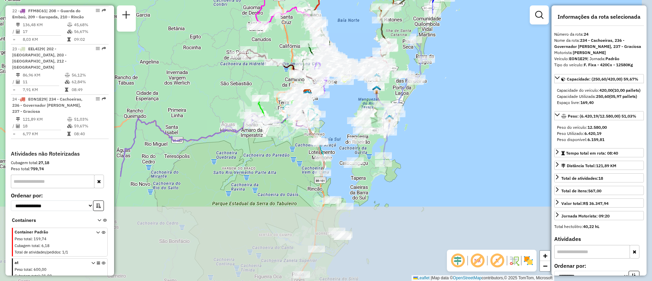
drag, startPoint x: 466, startPoint y: 233, endPoint x: 450, endPoint y: 101, distance: 133.2
click at [450, 101] on div "Janela de atendimento Grade de atendimento Capacidade Transportadoras Veículos …" at bounding box center [326, 140] width 652 height 281
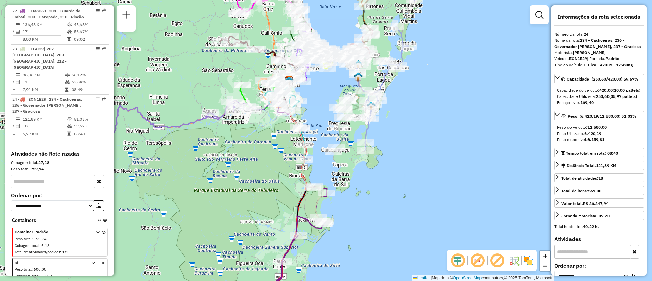
drag, startPoint x: 434, startPoint y: 124, endPoint x: 409, endPoint y: 196, distance: 75.9
click at [408, 211] on div "Janela de atendimento Grade de atendimento Capacidade Transportadoras Veículos …" at bounding box center [326, 140] width 652 height 281
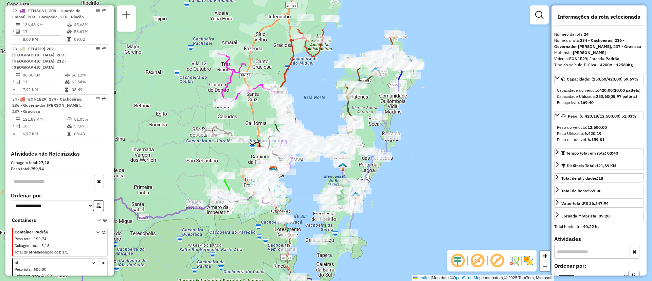
drag, startPoint x: 422, startPoint y: 127, endPoint x: 411, endPoint y: 184, distance: 58.0
click at [411, 184] on div "Janela de atendimento Grade de atendimento Capacidade Transportadoras Veículos …" at bounding box center [326, 140] width 652 height 281
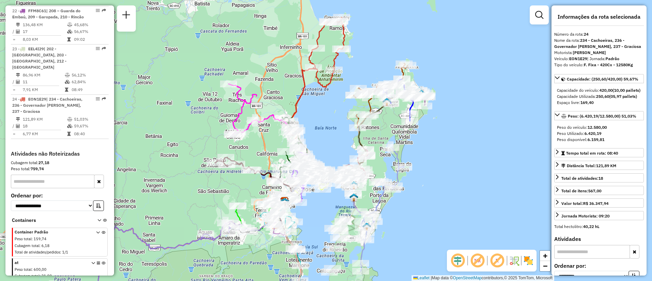
drag, startPoint x: 406, startPoint y: 141, endPoint x: 418, endPoint y: 172, distance: 32.6
click at [418, 172] on div "Janela de atendimento Grade de atendimento Capacidade Transportadoras Veículos …" at bounding box center [326, 140] width 652 height 281
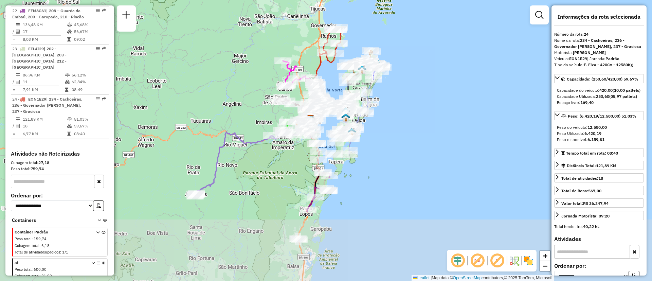
drag, startPoint x: 420, startPoint y: 244, endPoint x: 376, endPoint y: 147, distance: 106.3
click at [376, 147] on div "Janela de atendimento Grade de atendimento Capacidade Transportadoras Veículos …" at bounding box center [326, 140] width 652 height 281
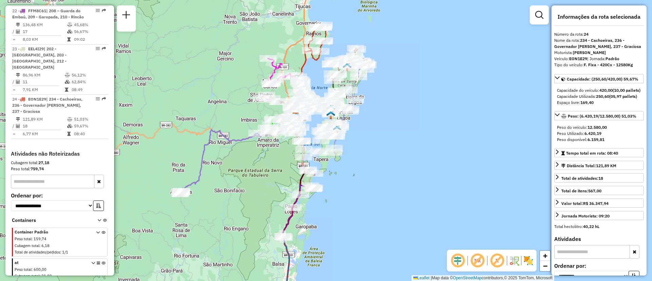
drag, startPoint x: 380, startPoint y: 175, endPoint x: 361, endPoint y: 168, distance: 20.1
click at [361, 168] on div "Janela de atendimento Grade de atendimento Capacidade Transportadoras Veículos …" at bounding box center [326, 140] width 652 height 281
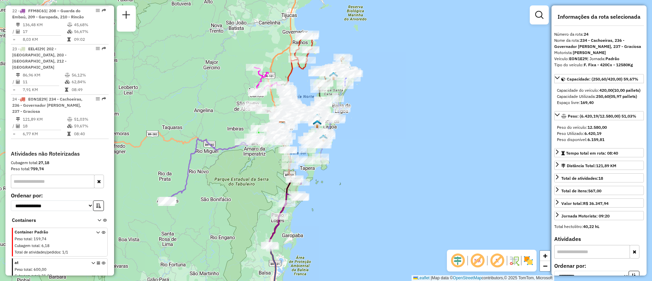
drag, startPoint x: 363, startPoint y: 178, endPoint x: 354, endPoint y: 192, distance: 16.1
click at [354, 192] on div "Janela de atendimento Grade de atendimento Capacidade Transportadoras Veículos …" at bounding box center [326, 140] width 652 height 281
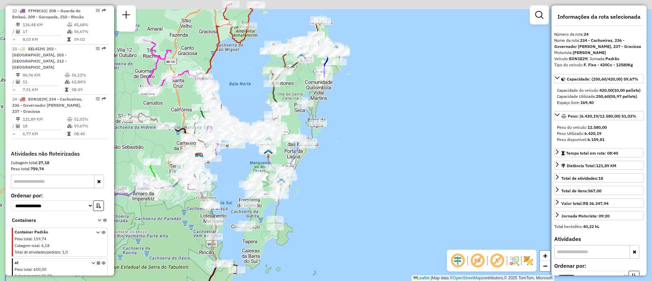
drag, startPoint x: 248, startPoint y: 138, endPoint x: 240, endPoint y: 182, distance: 45.3
click at [240, 182] on div "Janela de atendimento Grade de atendimento Capacidade Transportadoras Veículos …" at bounding box center [326, 140] width 652 height 281
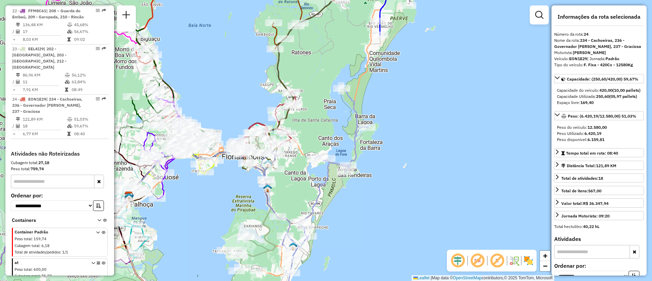
drag, startPoint x: 248, startPoint y: 165, endPoint x: 232, endPoint y: 188, distance: 28.3
click at [232, 188] on div "Janela de atendimento Grade de atendimento Capacidade Transportadoras Veículos …" at bounding box center [326, 140] width 652 height 281
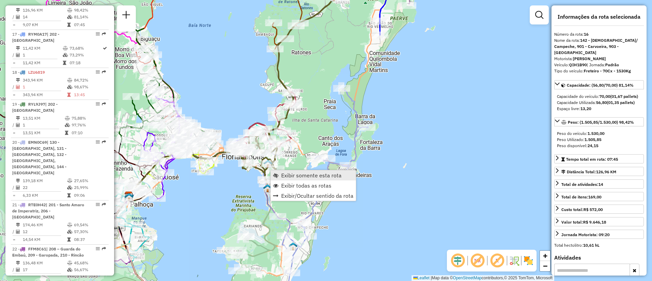
scroll to position [908, 0]
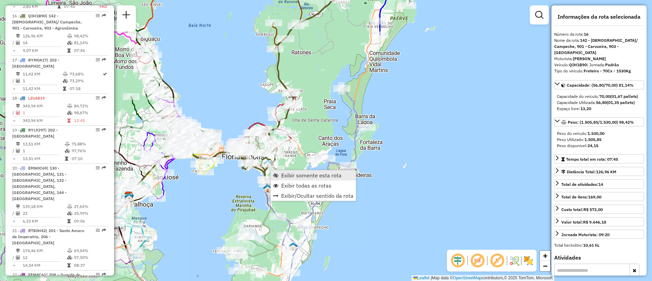
click at [299, 176] on span "Exibir somente esta rota" at bounding box center [311, 175] width 60 height 5
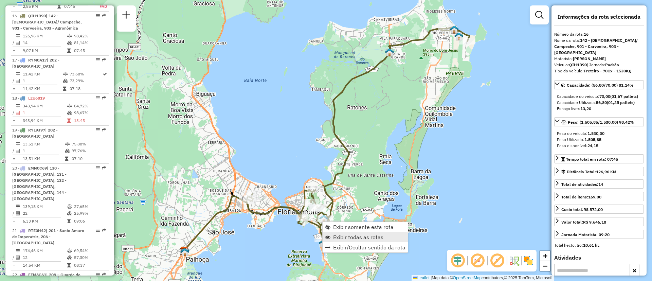
click at [342, 235] on span "Exibir todas as rotas" at bounding box center [358, 236] width 50 height 5
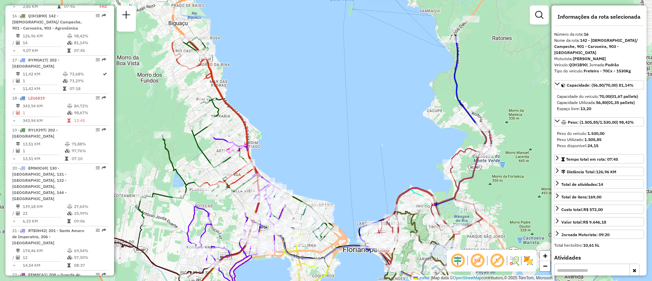
drag, startPoint x: 245, startPoint y: 99, endPoint x: 376, endPoint y: 162, distance: 145.0
click at [376, 162] on div "Janela de atendimento Grade de atendimento Capacidade Transportadoras Veículos …" at bounding box center [326, 140] width 652 height 281
drag, startPoint x: 309, startPoint y: 92, endPoint x: 353, endPoint y: 183, distance: 101.2
click at [353, 187] on div "Janela de atendimento Grade de atendimento Capacidade Transportadoras Veículos …" at bounding box center [326, 140] width 652 height 281
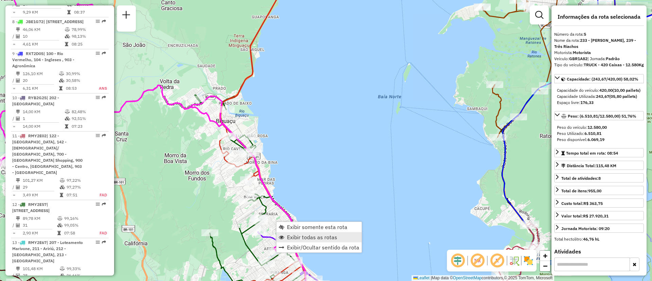
scroll to position [422, 0]
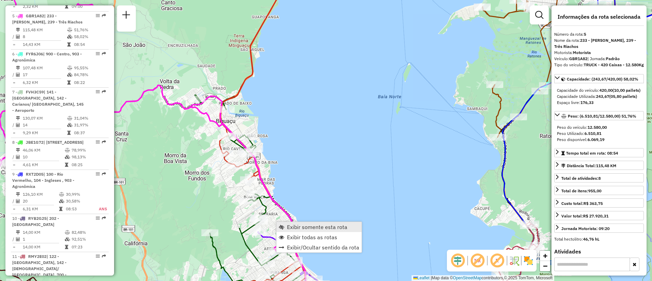
click at [308, 229] on span "Exibir somente esta rota" at bounding box center [317, 226] width 60 height 5
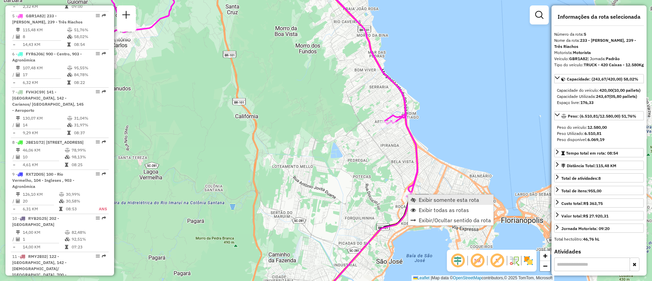
click at [416, 199] on span "Exibir somente esta rota" at bounding box center [413, 199] width 5 height 5
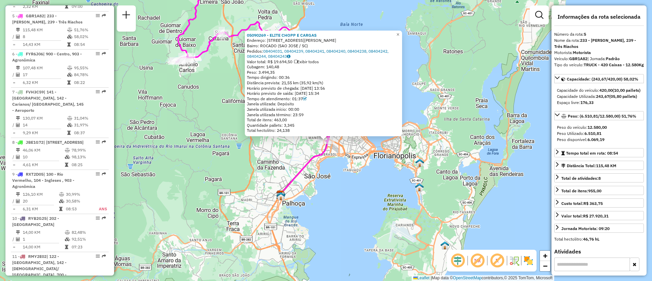
drag, startPoint x: 284, startPoint y: 72, endPoint x: 249, endPoint y: 72, distance: 35.0
click at [249, 72] on div "05090269 - ELITE CHOPP E CARGAS Endereço: RUA JUSTINO LEITE NETO 11 Bairro: ROC…" at bounding box center [323, 84] width 157 height 106
click at [400, 32] on span "×" at bounding box center [398, 35] width 3 height 6
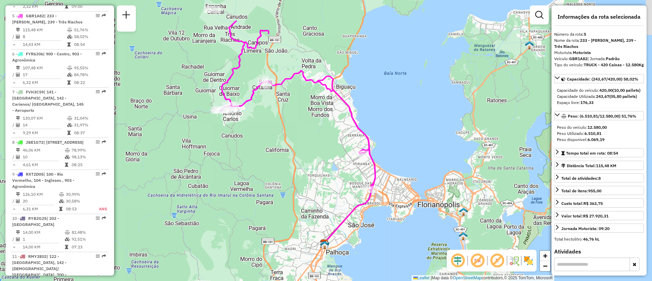
drag, startPoint x: 369, startPoint y: 104, endPoint x: 413, endPoint y: 153, distance: 65.5
click at [413, 153] on div "Janela de atendimento Grade de atendimento Capacidade Transportadoras Veículos …" at bounding box center [326, 140] width 652 height 281
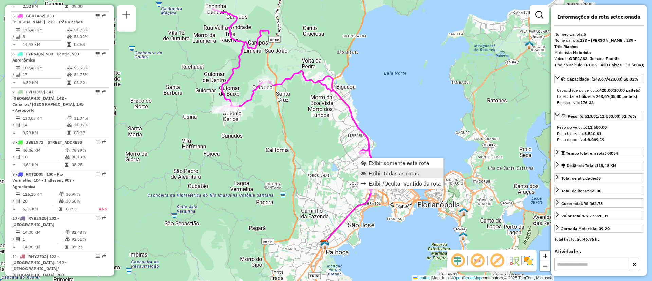
click at [389, 175] on span "Exibir todas as rotas" at bounding box center [394, 173] width 50 height 5
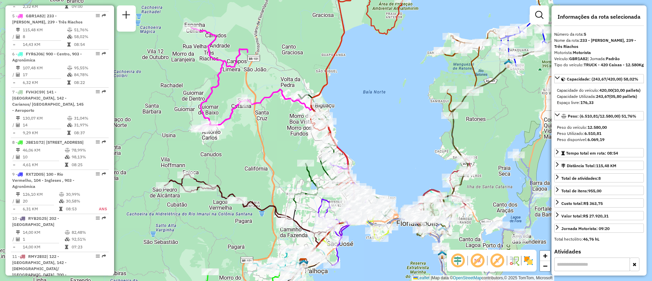
drag, startPoint x: 420, startPoint y: 95, endPoint x: 396, endPoint y: 135, distance: 46.5
click at [396, 135] on div "Janela de atendimento Grade de atendimento Capacidade Transportadoras Veículos …" at bounding box center [326, 140] width 652 height 281
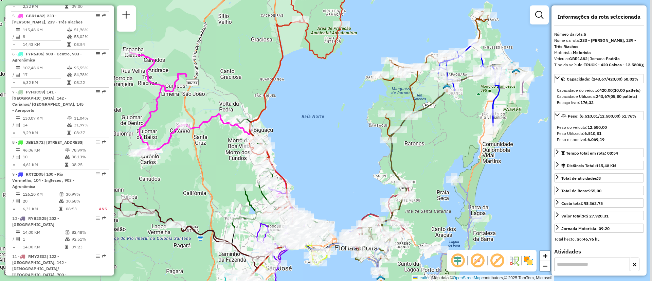
drag, startPoint x: 405, startPoint y: 118, endPoint x: 332, endPoint y: 120, distance: 73.1
click at [332, 120] on div "Janela de atendimento Grade de atendimento Capacidade Transportadoras Veículos …" at bounding box center [326, 140] width 652 height 281
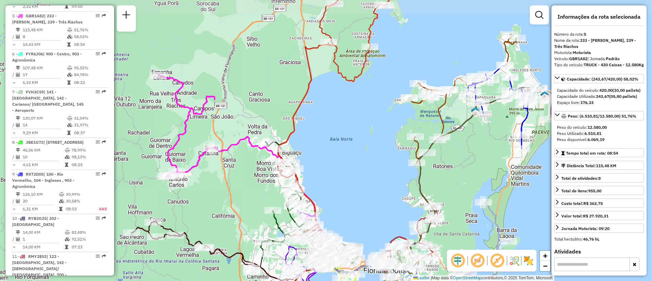
drag, startPoint x: 324, startPoint y: 114, endPoint x: 367, endPoint y: 138, distance: 49.6
click at [367, 138] on div "Janela de atendimento Grade de atendimento Capacidade Transportadoras Veículos …" at bounding box center [326, 140] width 652 height 281
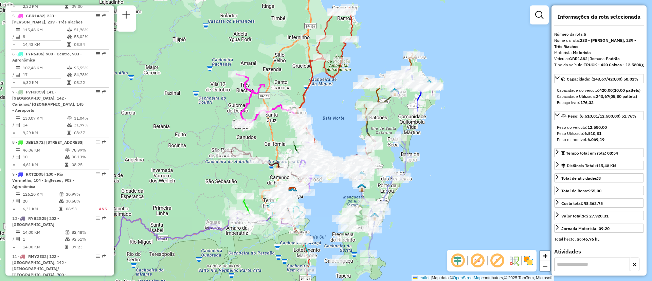
drag, startPoint x: 357, startPoint y: 141, endPoint x: 328, endPoint y: 89, distance: 60.0
click at [328, 89] on div "Janela de atendimento Grade de atendimento Capacidade Transportadoras Veículos …" at bounding box center [326, 140] width 652 height 281
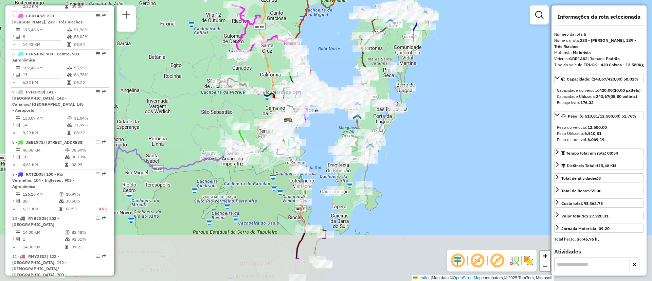
drag, startPoint x: 451, startPoint y: 191, endPoint x: 455, endPoint y: 141, distance: 50.1
click at [455, 141] on div "Janela de atendimento Grade de atendimento Capacidade Transportadoras Veículos …" at bounding box center [326, 140] width 652 height 281
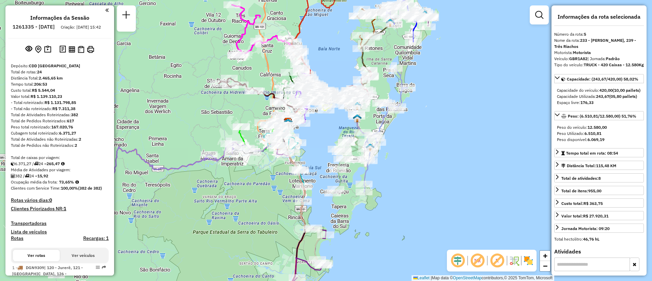
select select "**********"
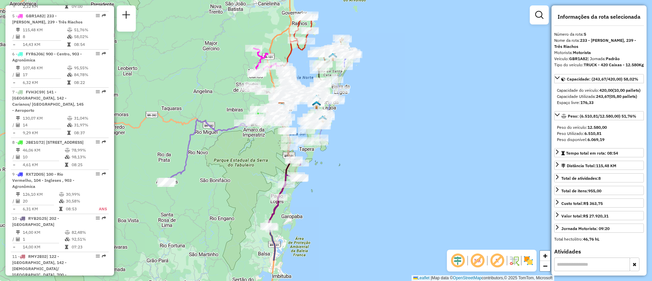
drag, startPoint x: 440, startPoint y: 184, endPoint x: 365, endPoint y: 136, distance: 89.3
click at [365, 136] on div "Janela de atendimento Grade de atendimento Capacidade Transportadoras Veículos …" at bounding box center [326, 140] width 652 height 281
